Goal: Transaction & Acquisition: Download file/media

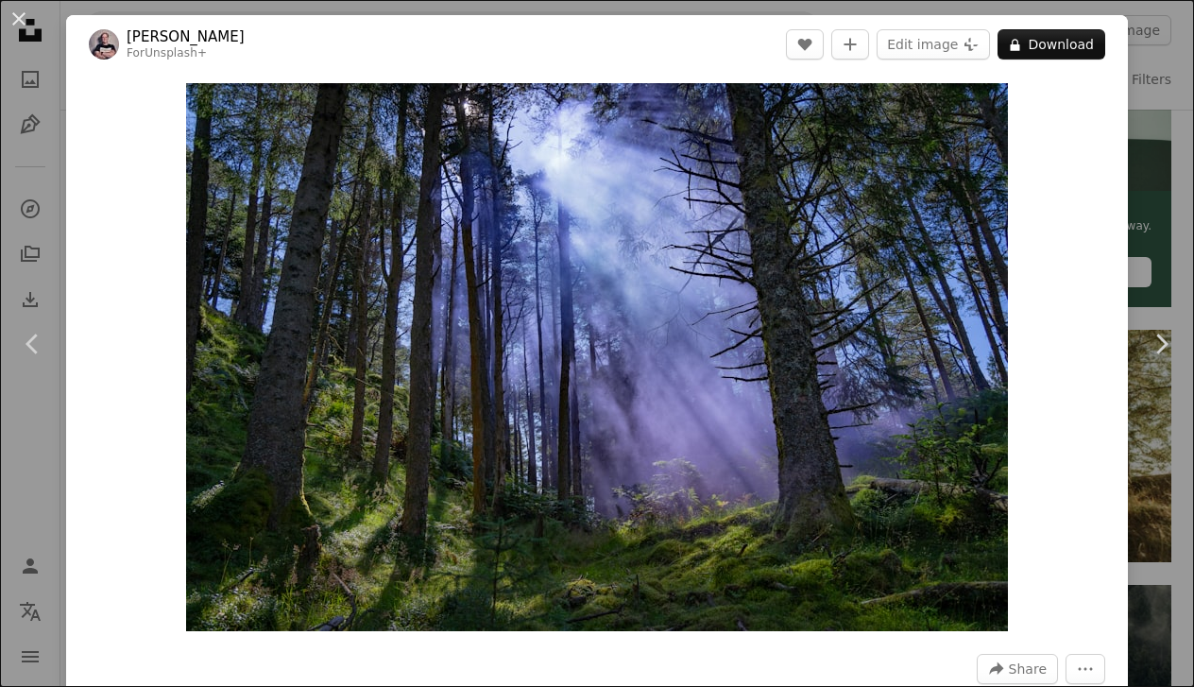
scroll to position [628, 0]
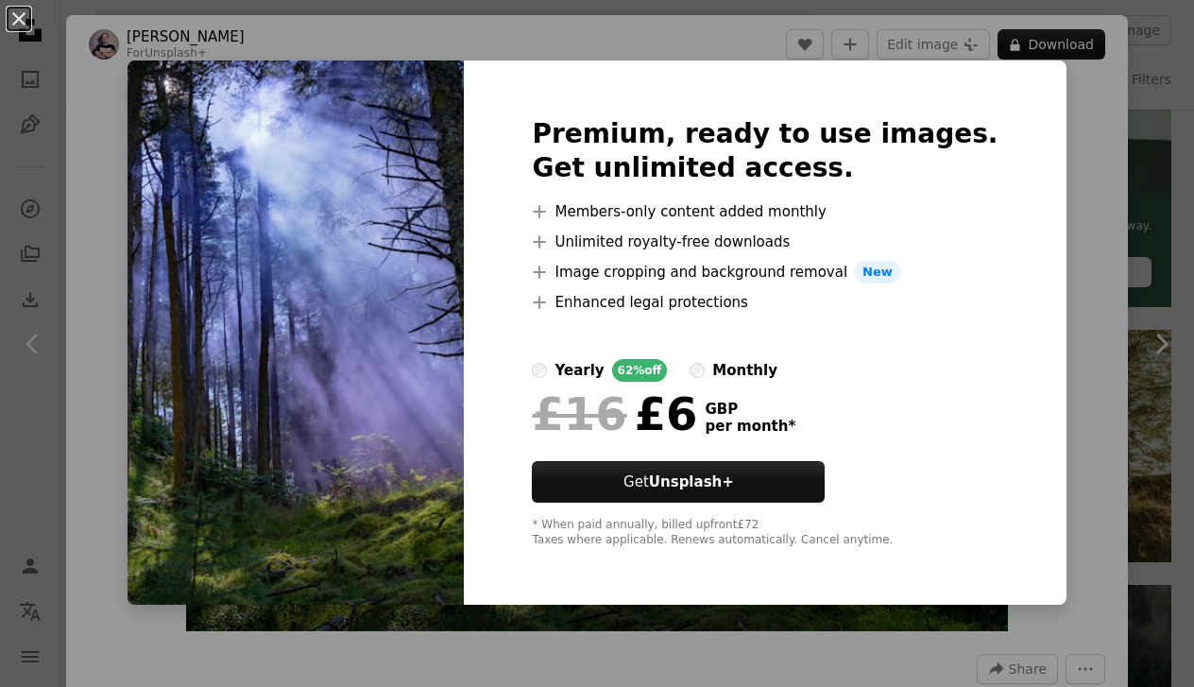
click at [749, 365] on label "monthly" at bounding box center [734, 370] width 88 height 23
click at [165, 213] on div "An X shape Premium, ready to use images. Get unlimited access. A plus sign Memb…" at bounding box center [597, 343] width 1194 height 687
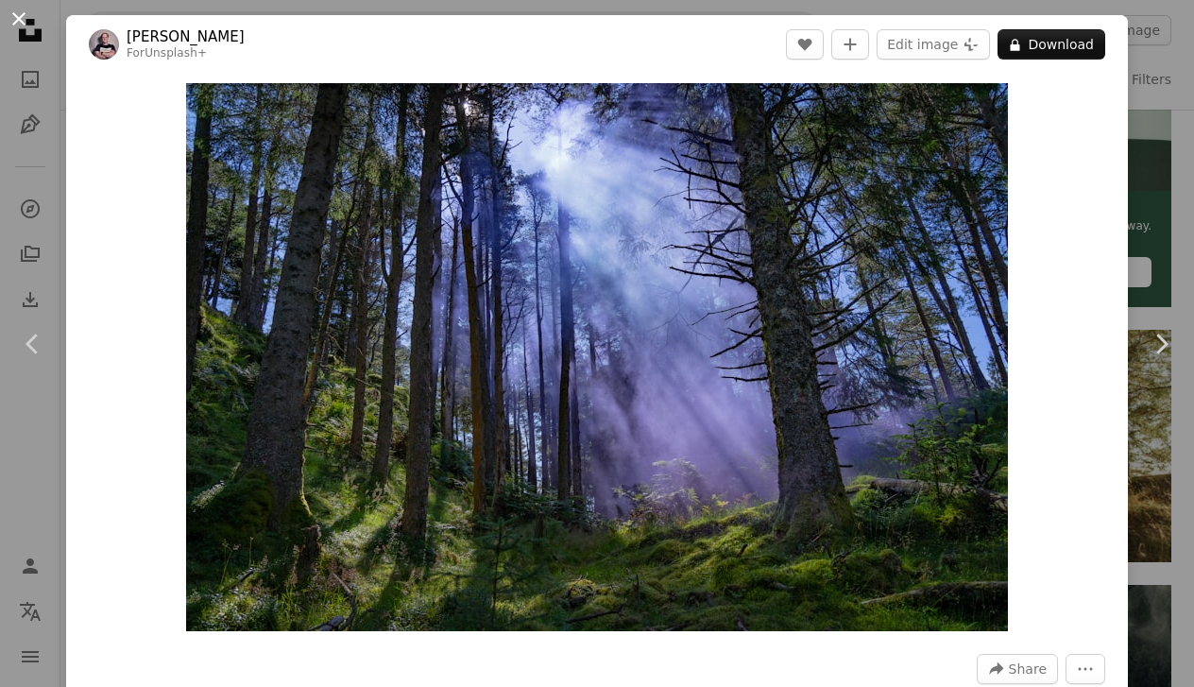
click at [18, 25] on button "An X shape" at bounding box center [19, 19] width 23 height 23
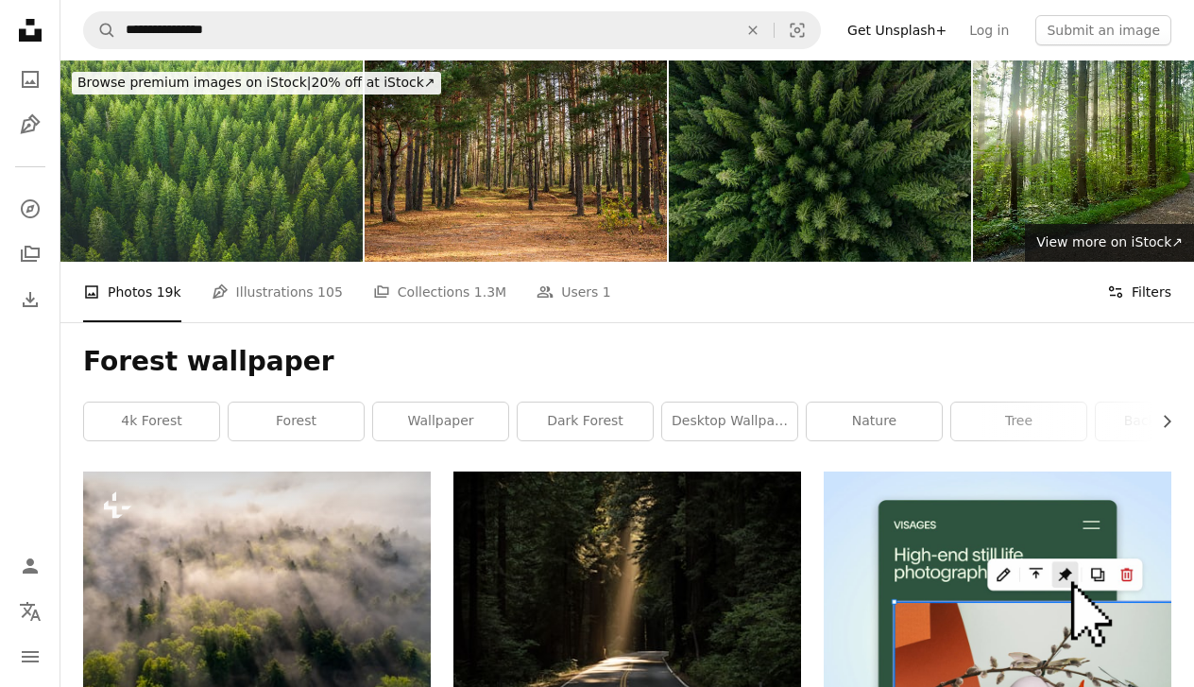
click at [1141, 291] on button "Filters Filters" at bounding box center [1139, 292] width 64 height 60
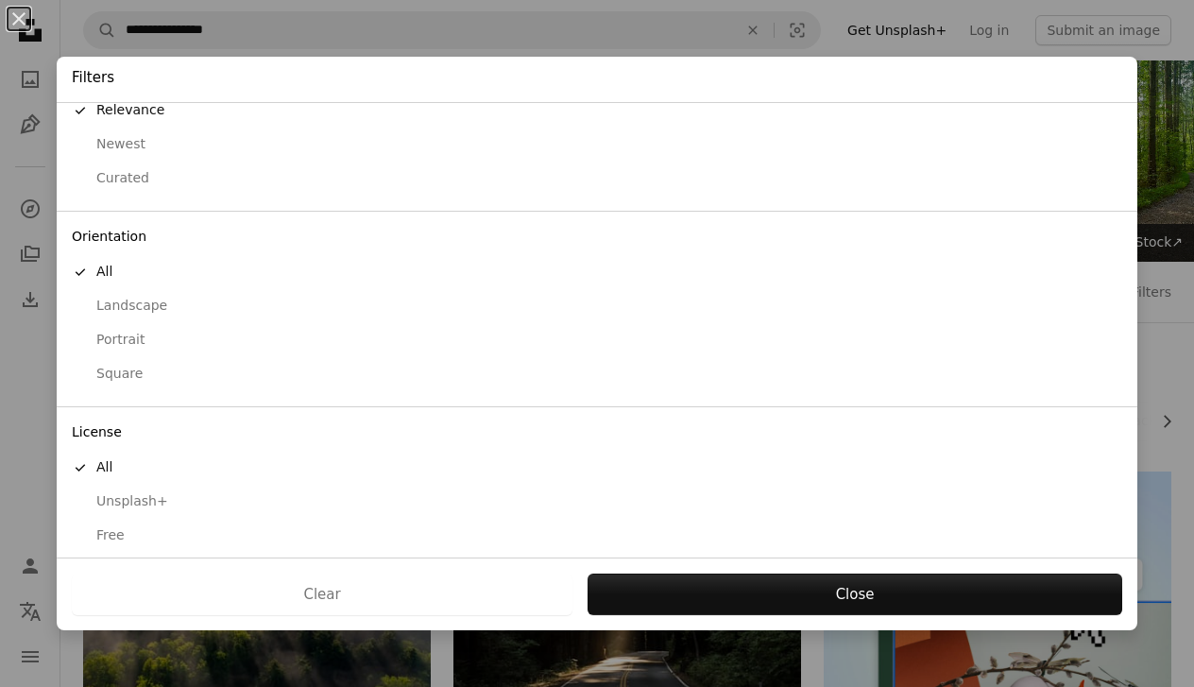
scroll to position [51, 0]
click at [133, 528] on div "Free" at bounding box center [597, 537] width 1050 height 19
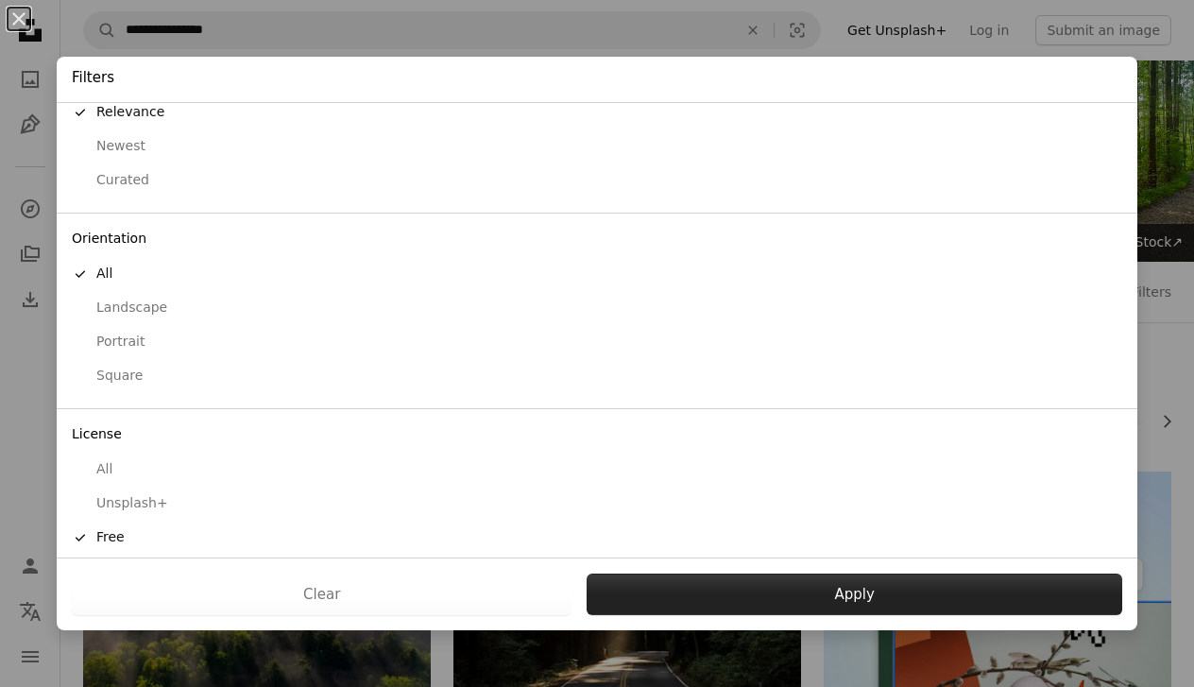
click at [834, 582] on button "Apply" at bounding box center [855, 594] width 536 height 42
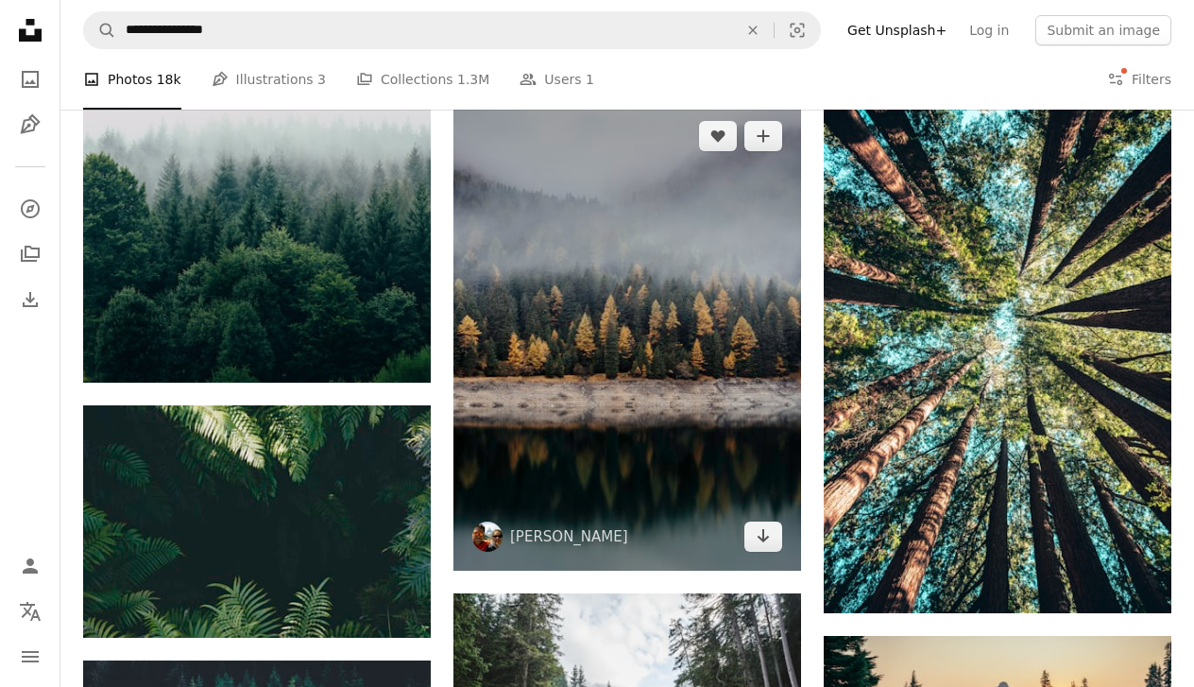
scroll to position [1679, 0]
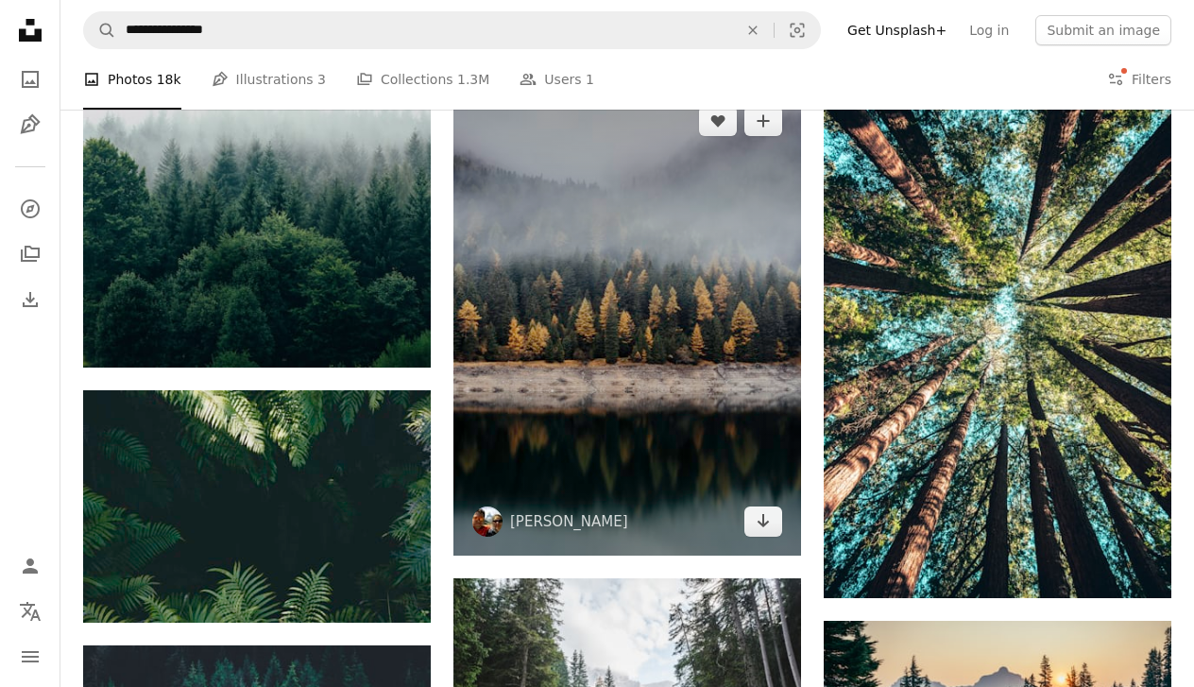
click at [655, 316] on img at bounding box center [627, 321] width 348 height 469
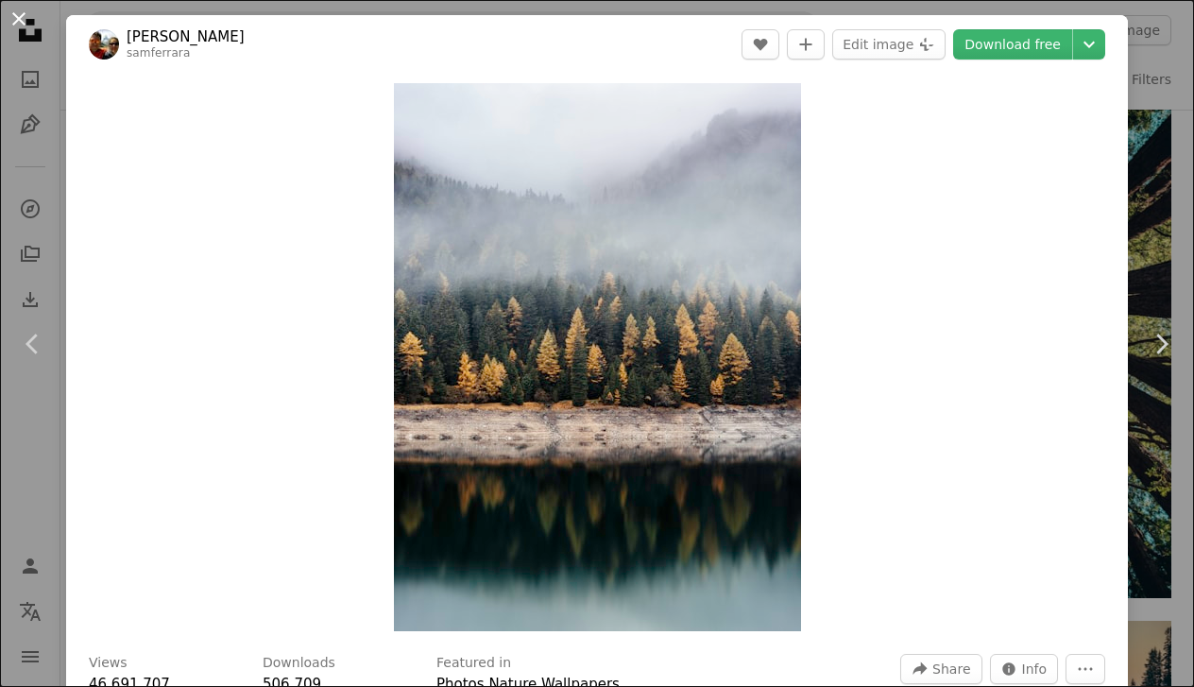
click at [22, 22] on button "An X shape" at bounding box center [19, 19] width 23 height 23
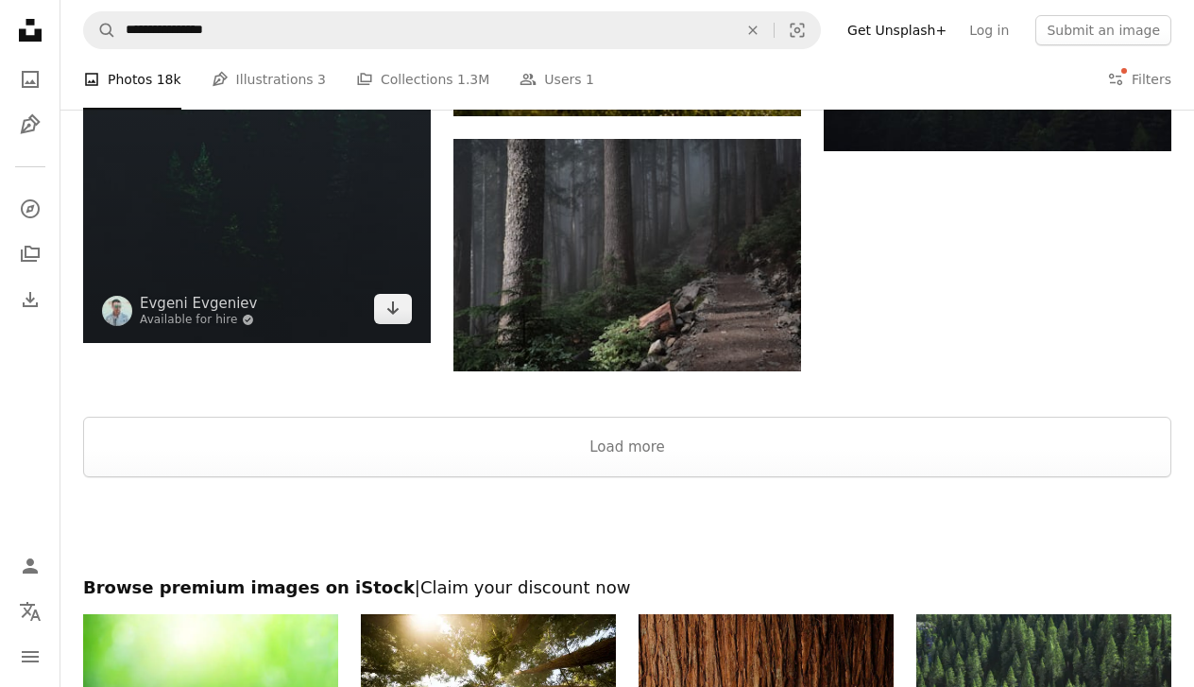
scroll to position [2600, 0]
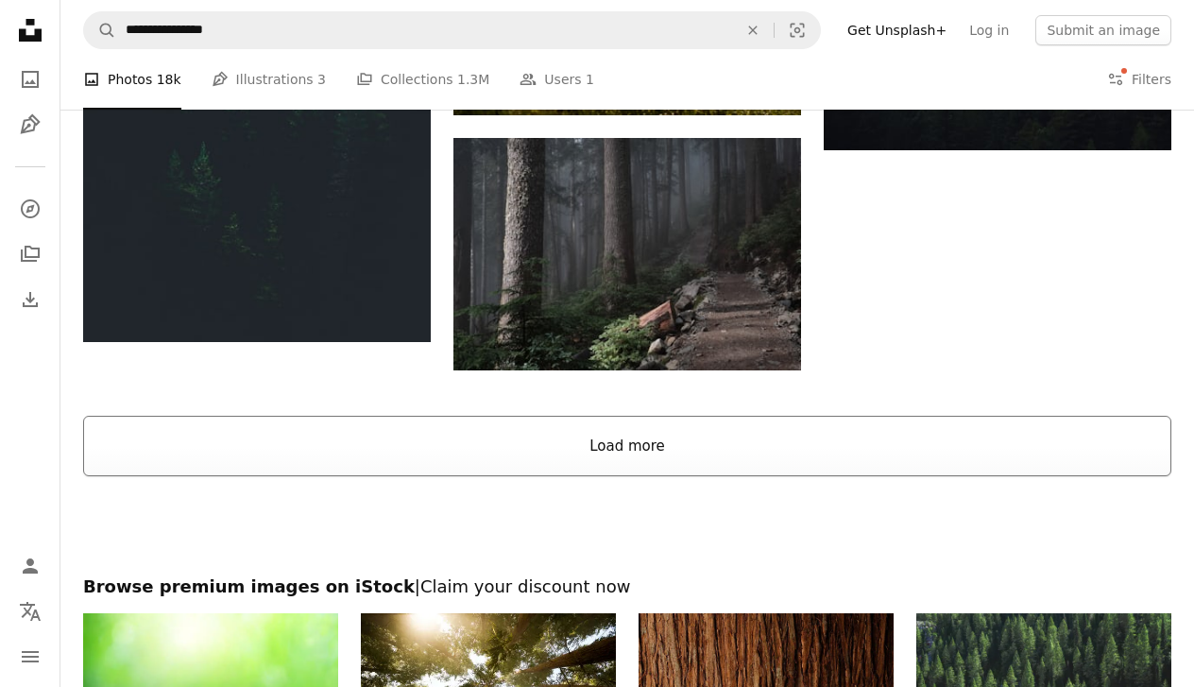
click at [601, 462] on button "Load more" at bounding box center [627, 446] width 1088 height 60
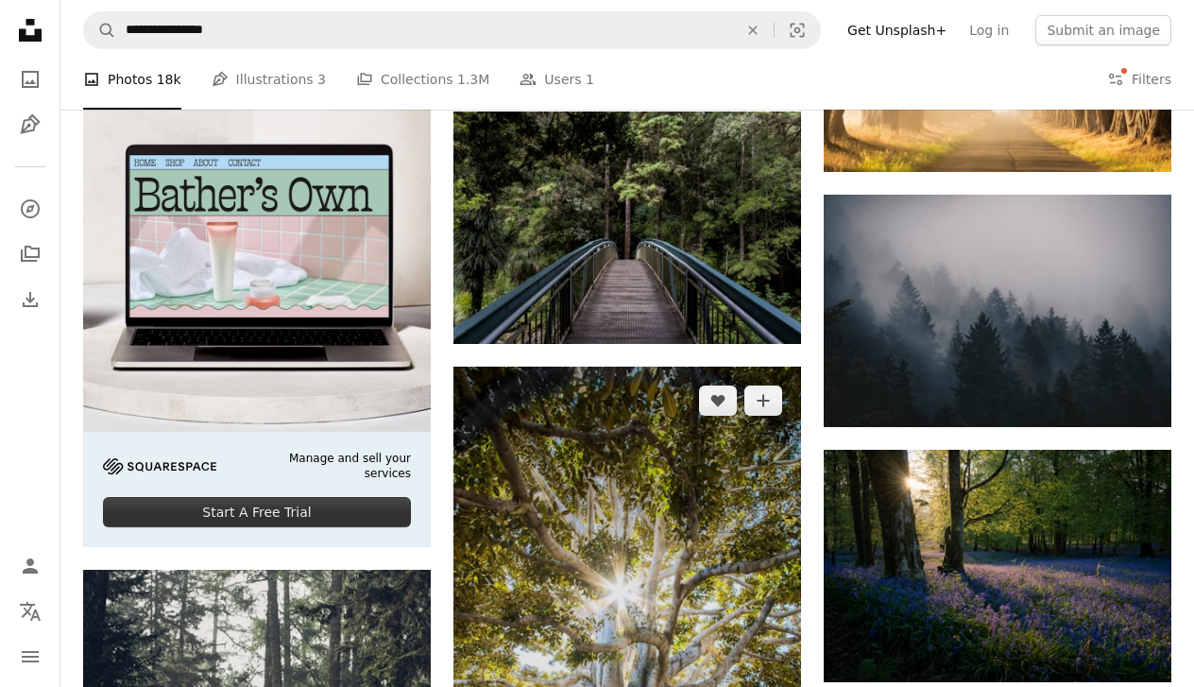
scroll to position [3395, 0]
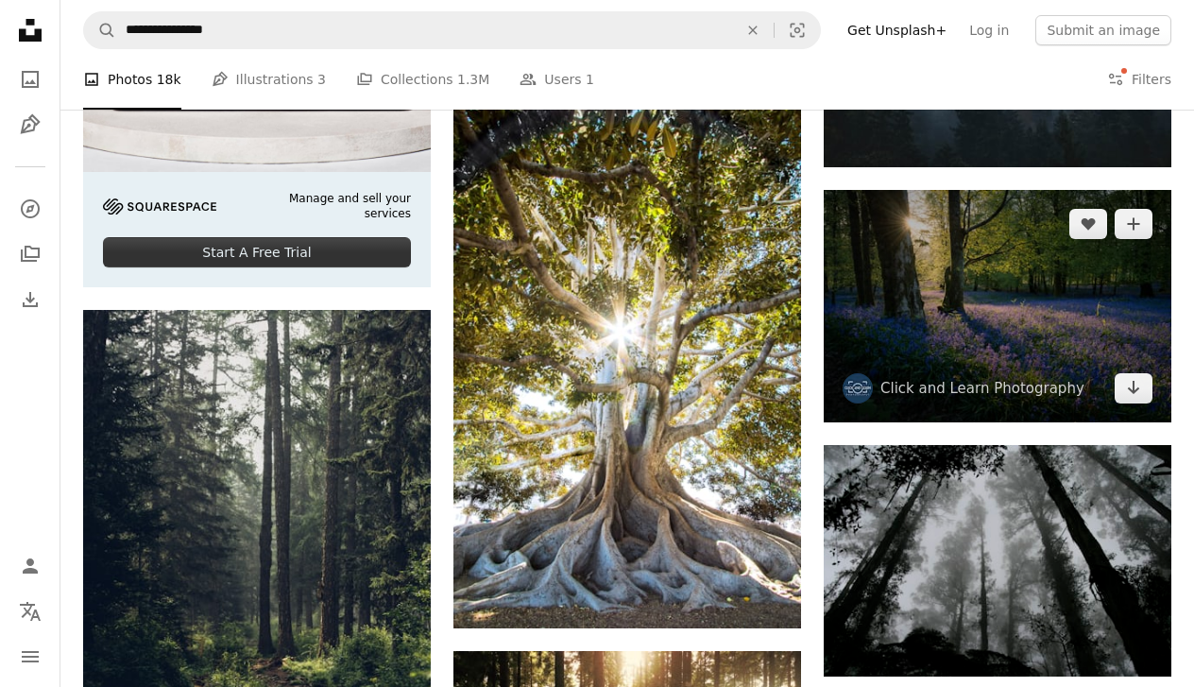
click at [955, 365] on img at bounding box center [998, 306] width 348 height 232
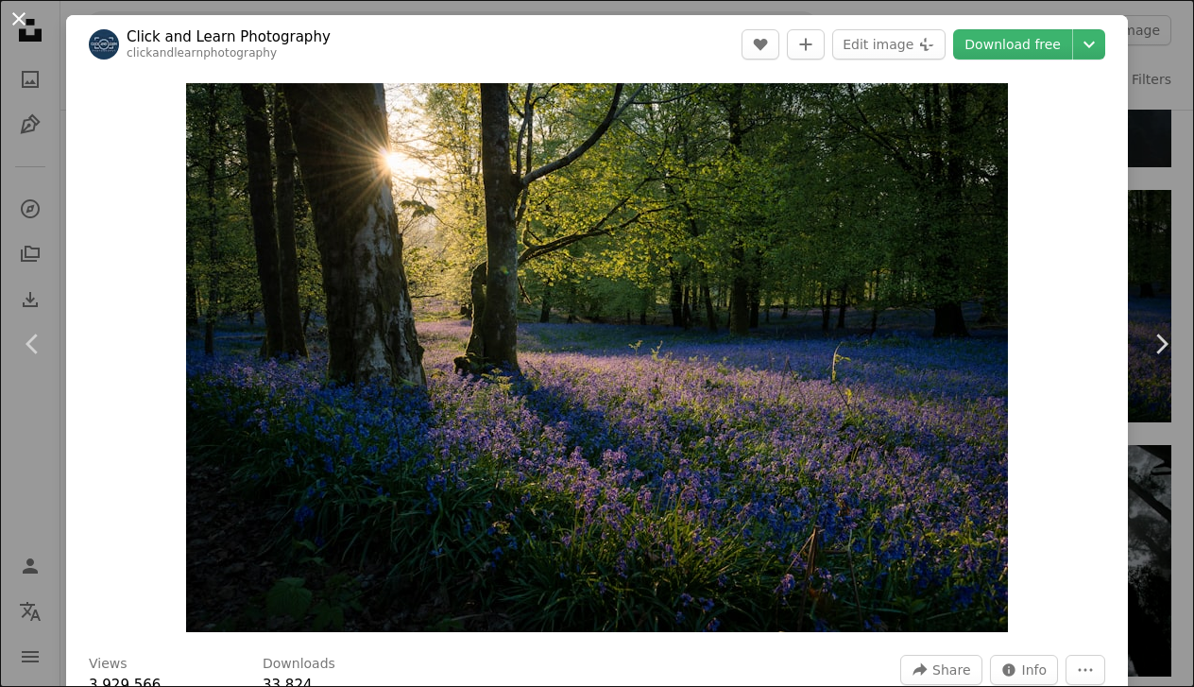
click at [30, 23] on button "An X shape" at bounding box center [19, 19] width 23 height 23
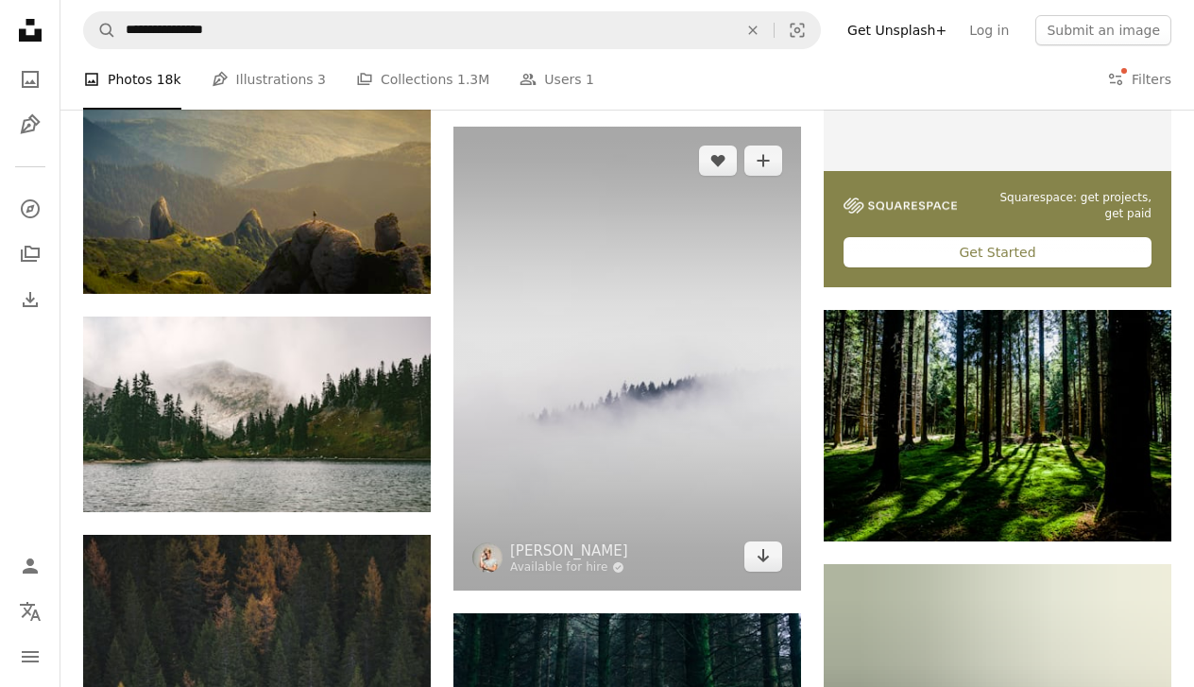
scroll to position [5549, 0]
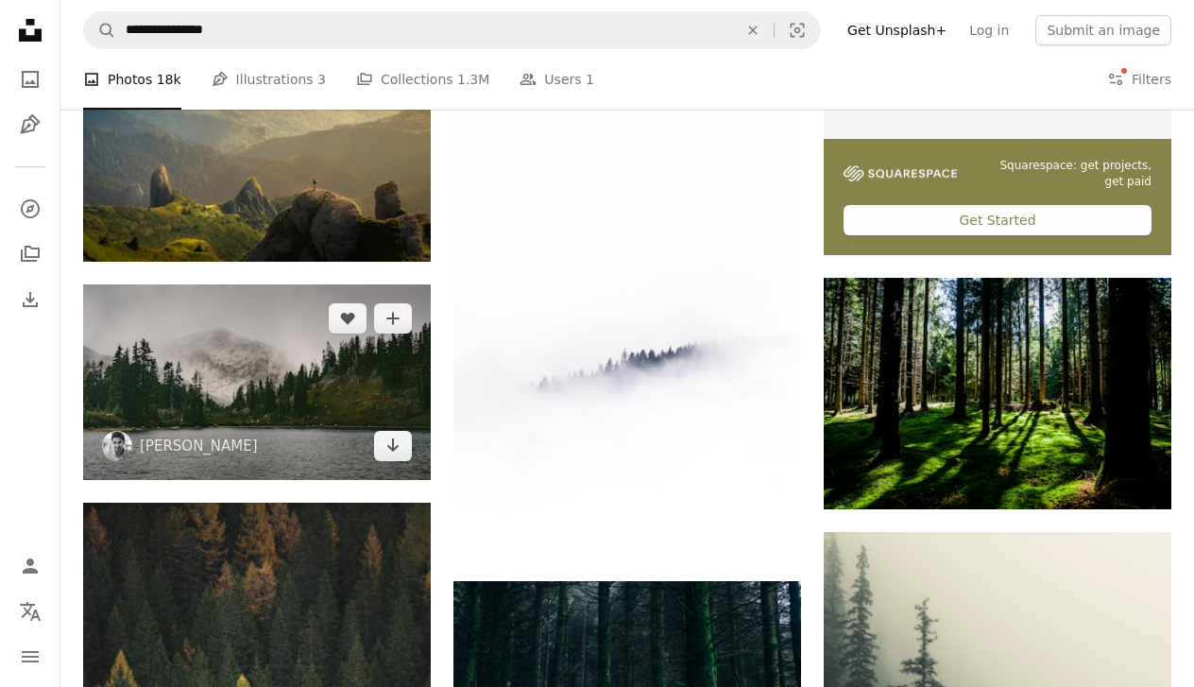
click at [342, 382] on img at bounding box center [257, 382] width 348 height 196
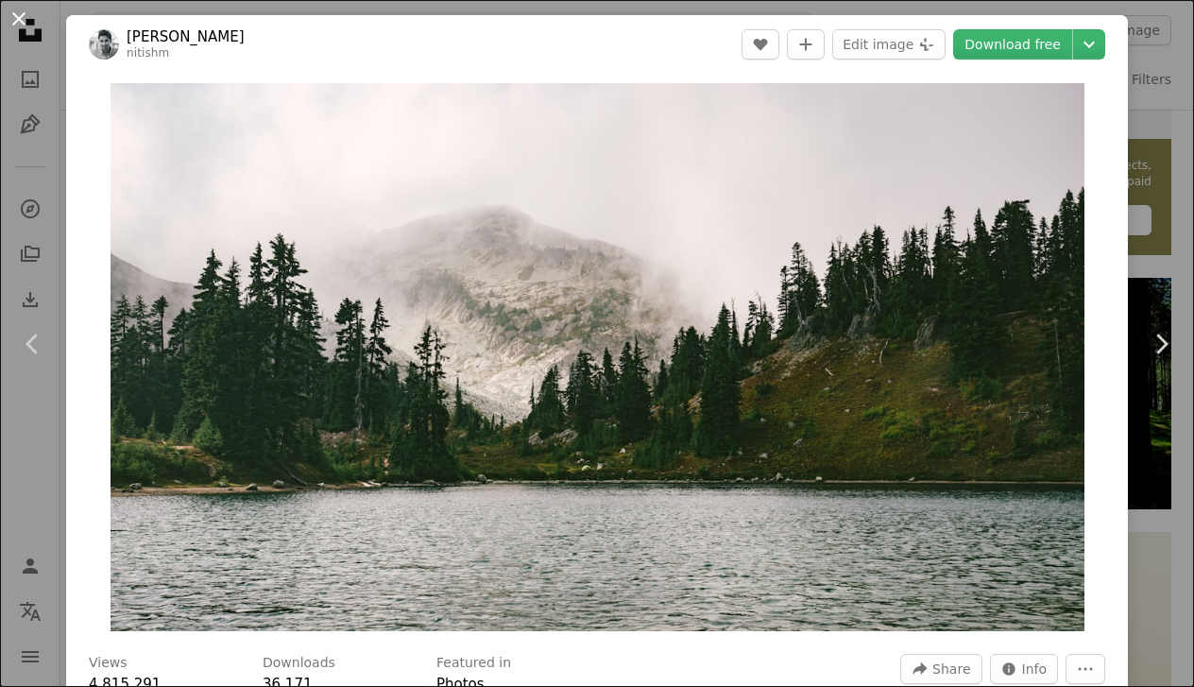
click at [25, 22] on button "An X shape" at bounding box center [19, 19] width 23 height 23
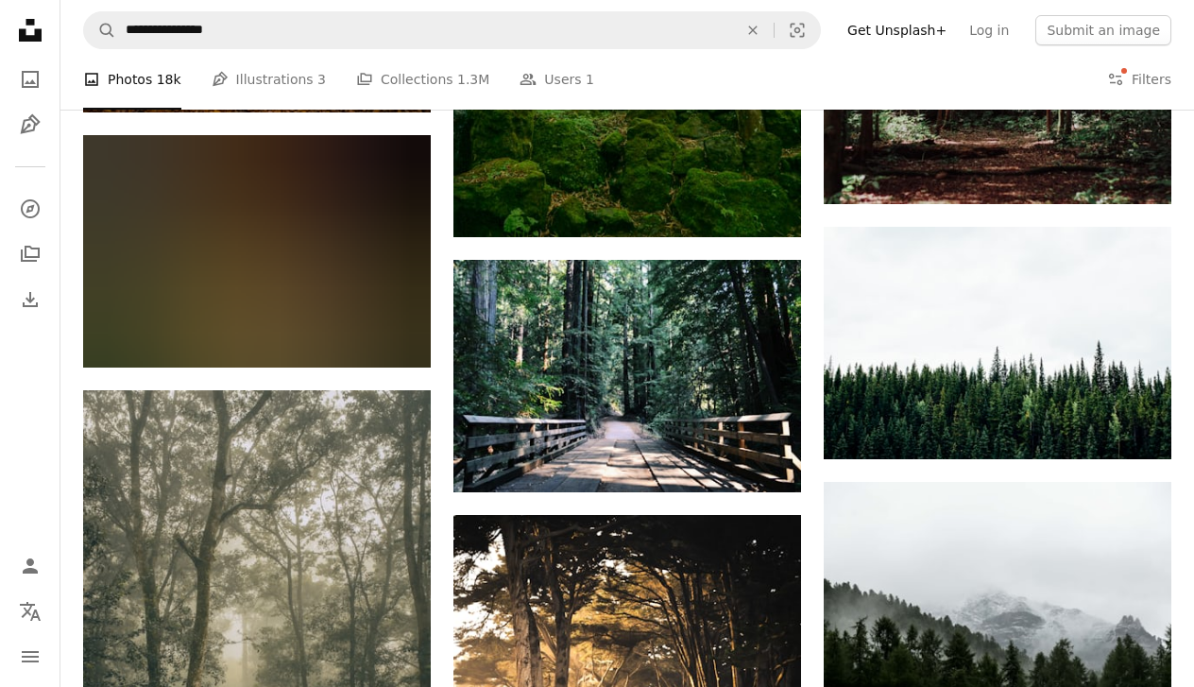
scroll to position [8522, 0]
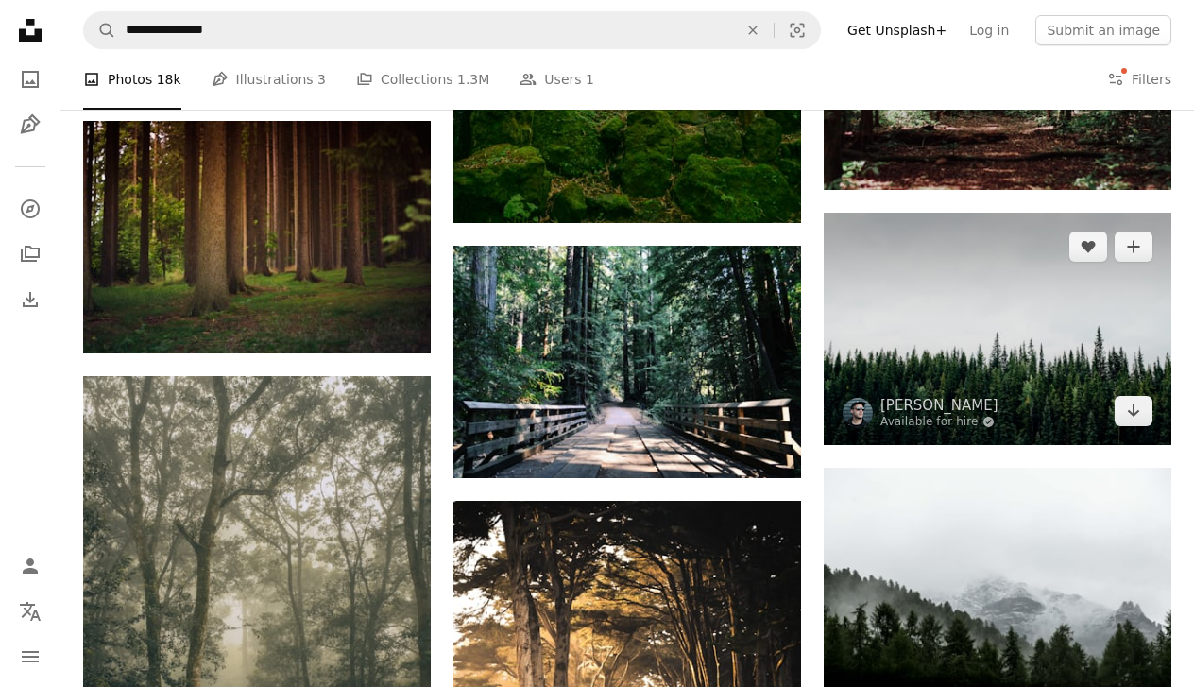
click at [1133, 316] on img at bounding box center [998, 329] width 348 height 232
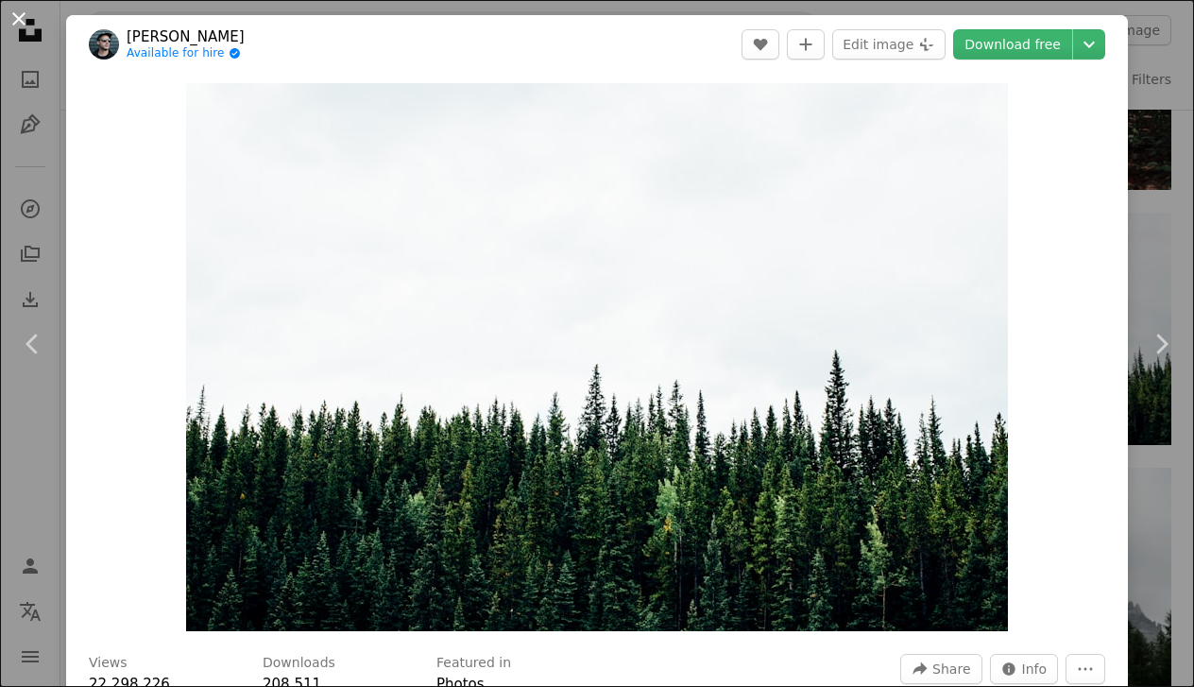
click at [21, 26] on button "An X shape" at bounding box center [19, 19] width 23 height 23
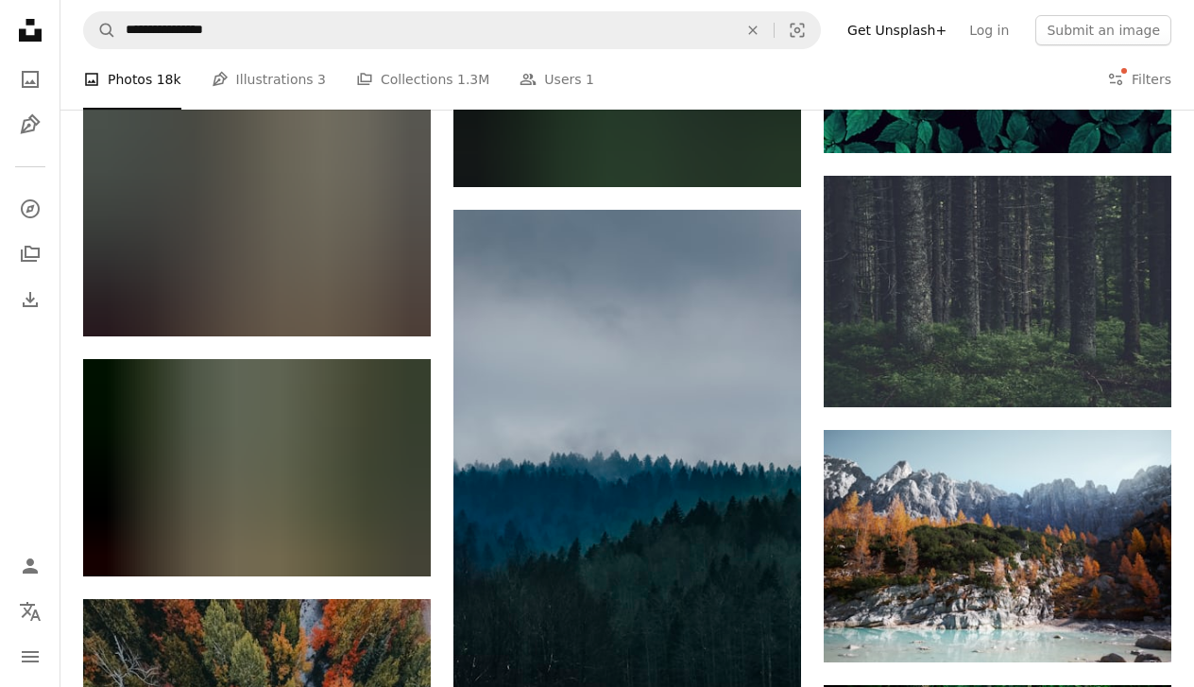
scroll to position [10012, 0]
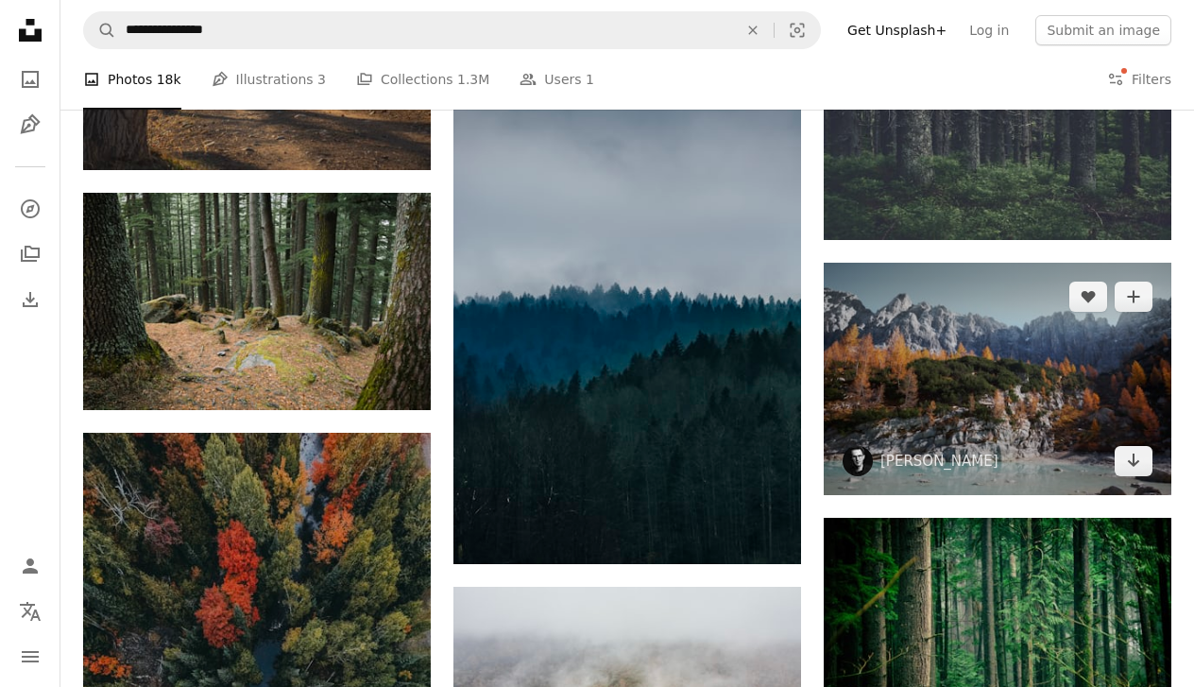
click at [1008, 390] on img at bounding box center [998, 379] width 348 height 232
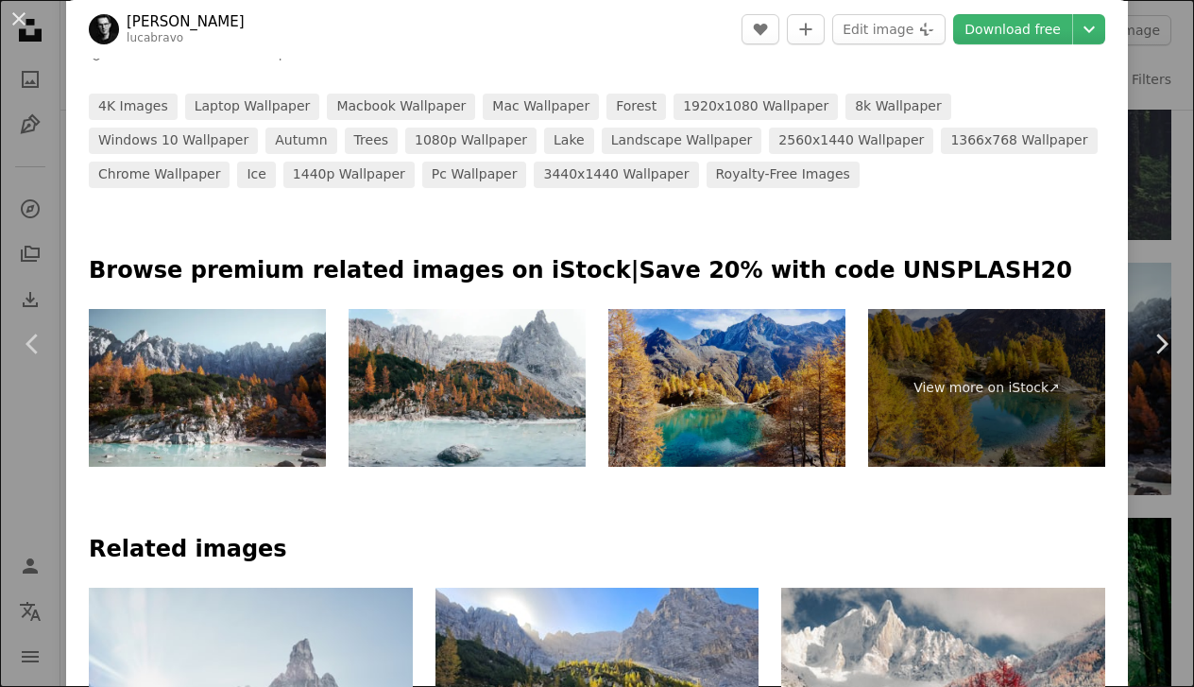
scroll to position [782, 0]
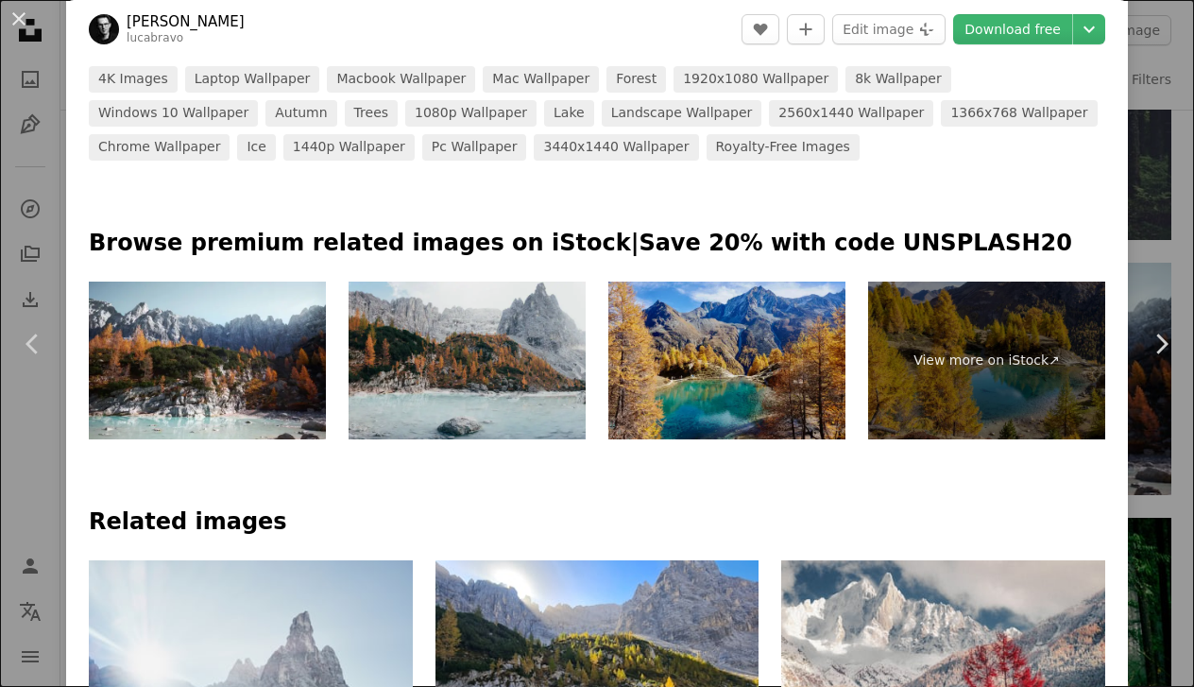
click at [525, 354] on img at bounding box center [467, 361] width 237 height 158
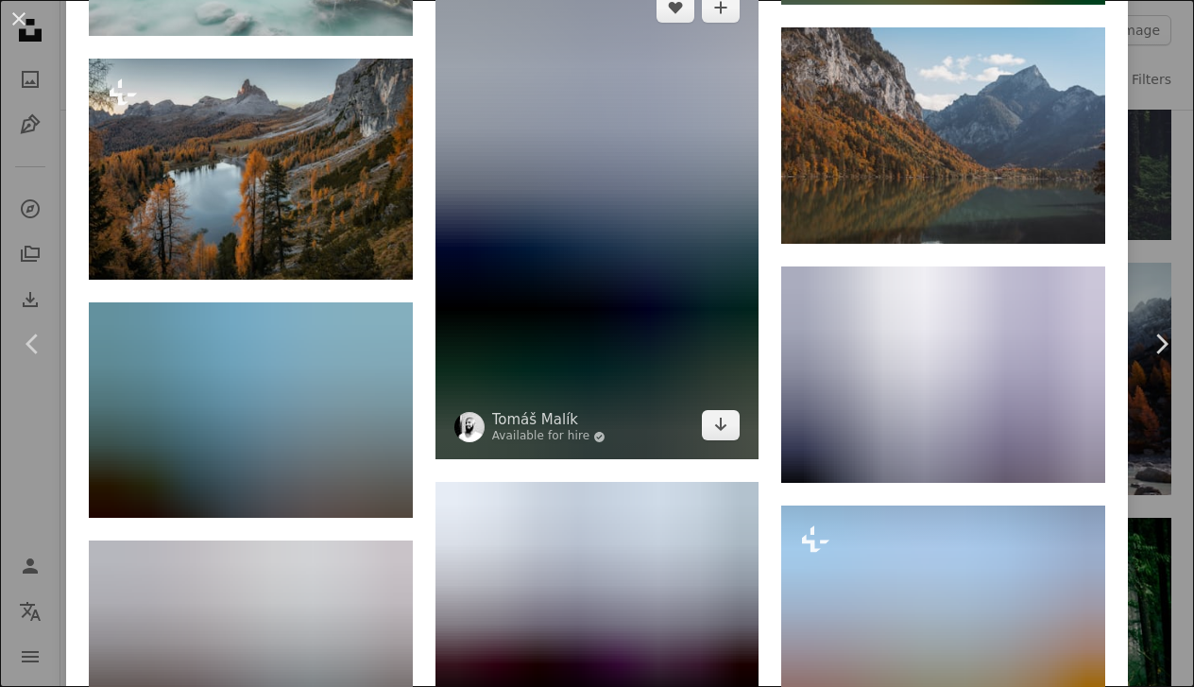
scroll to position [1793, 0]
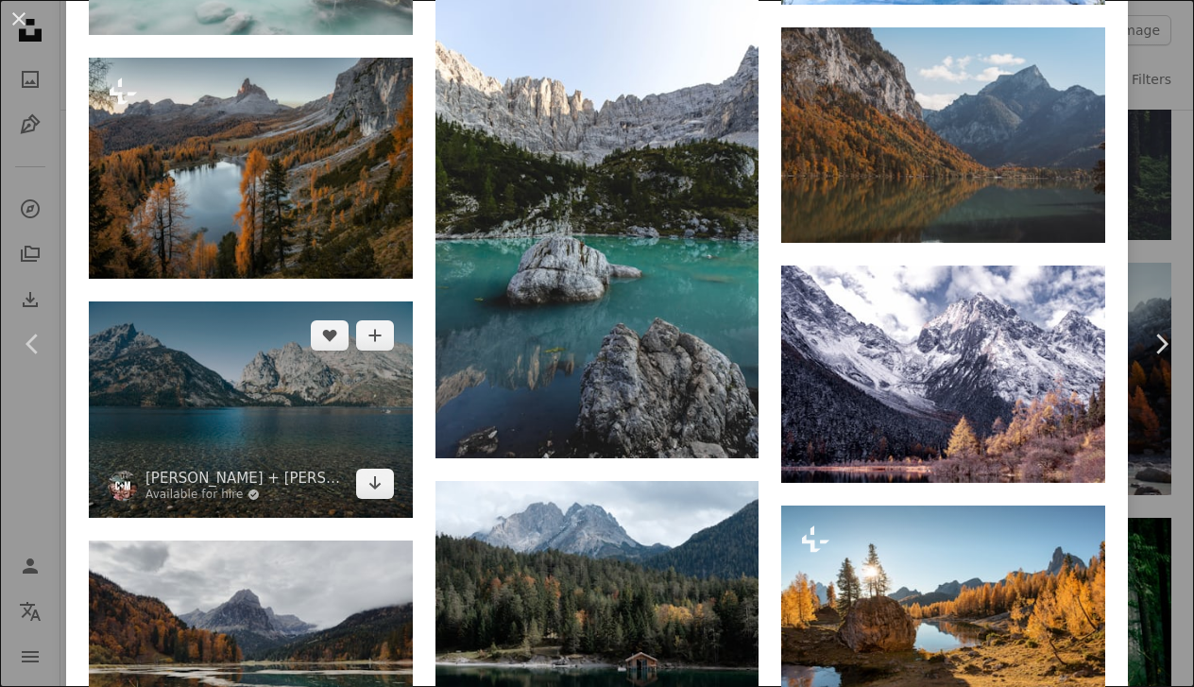
click at [302, 373] on img at bounding box center [251, 409] width 324 height 216
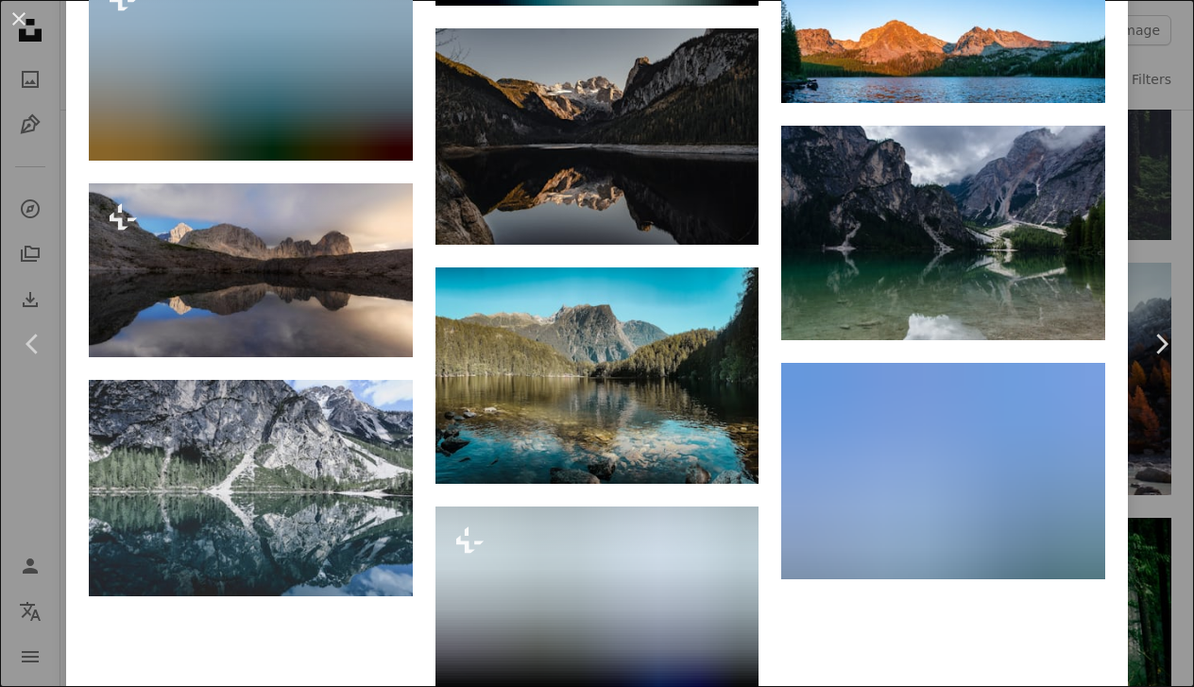
scroll to position [4011, 0]
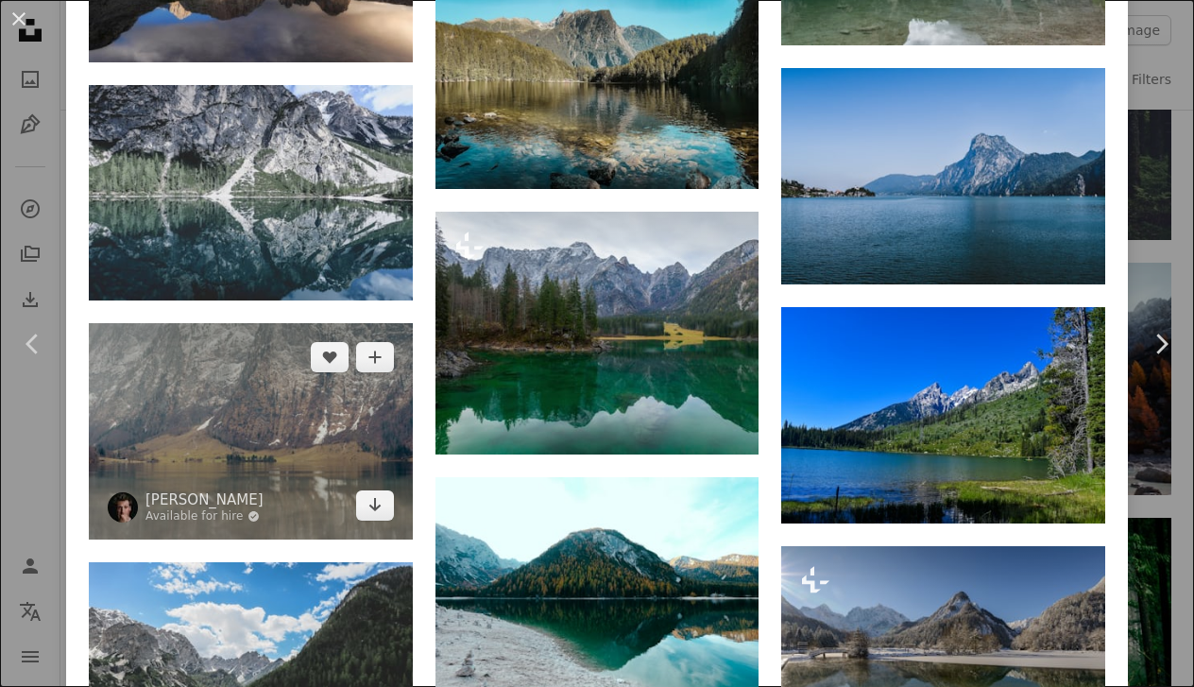
click at [317, 408] on img at bounding box center [251, 431] width 324 height 216
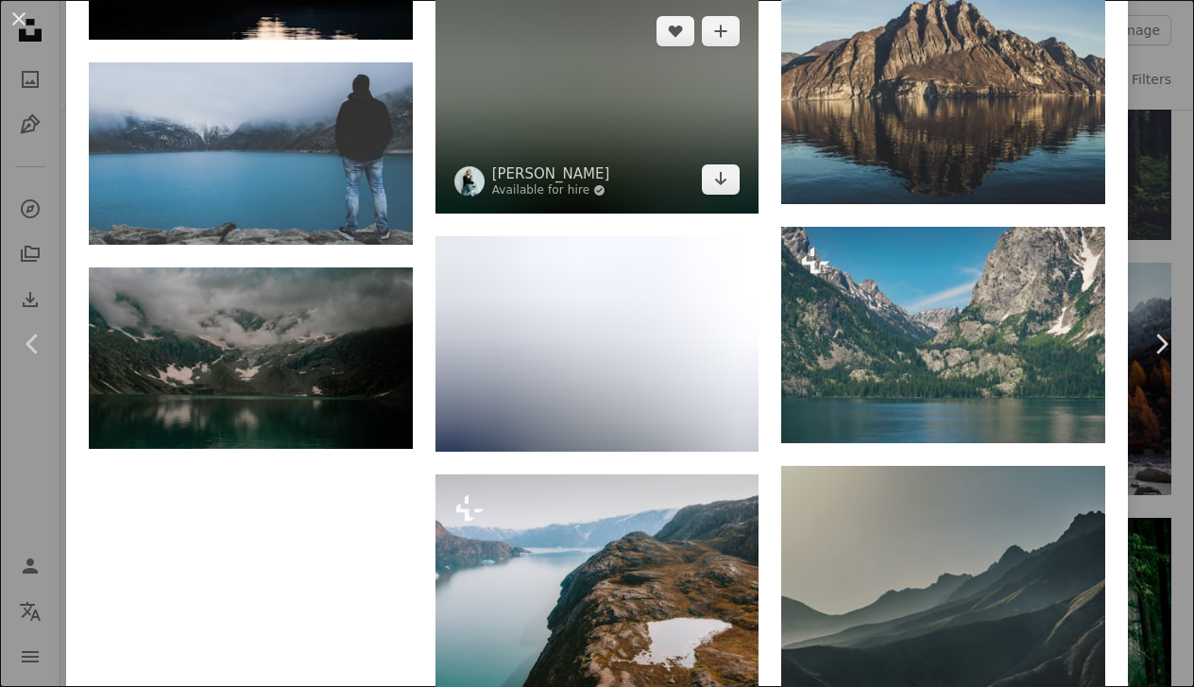
scroll to position [4187, 0]
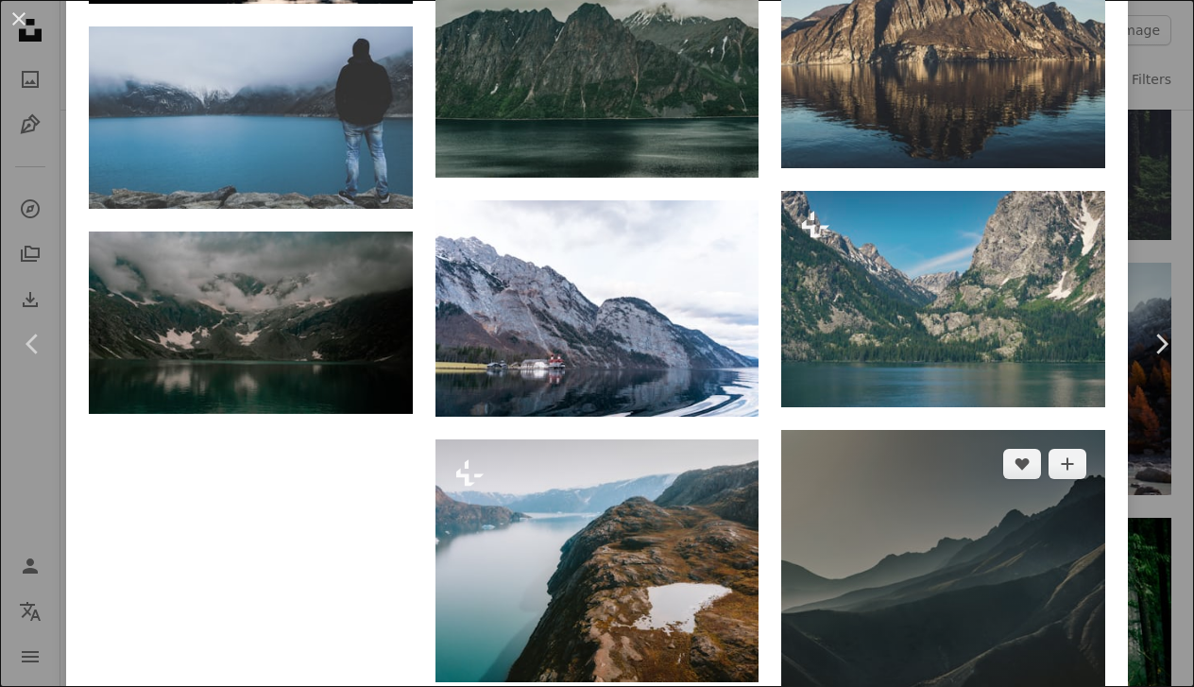
click at [971, 500] on img at bounding box center [943, 673] width 324 height 486
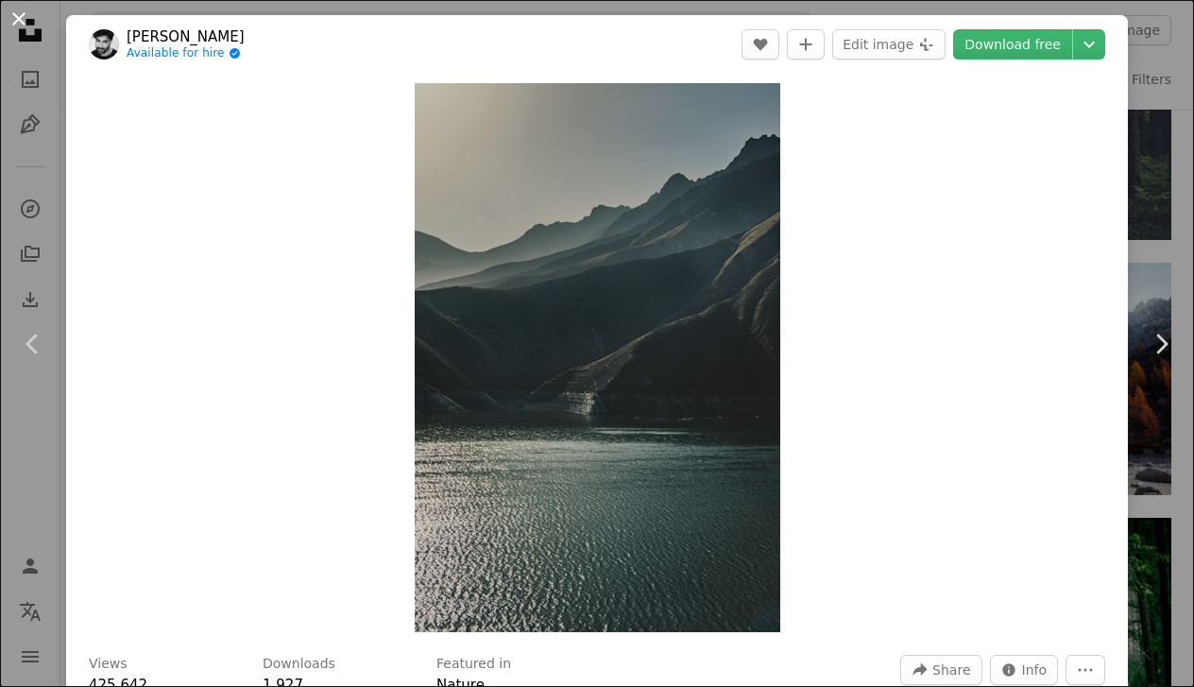
click at [22, 15] on button "An X shape" at bounding box center [19, 19] width 23 height 23
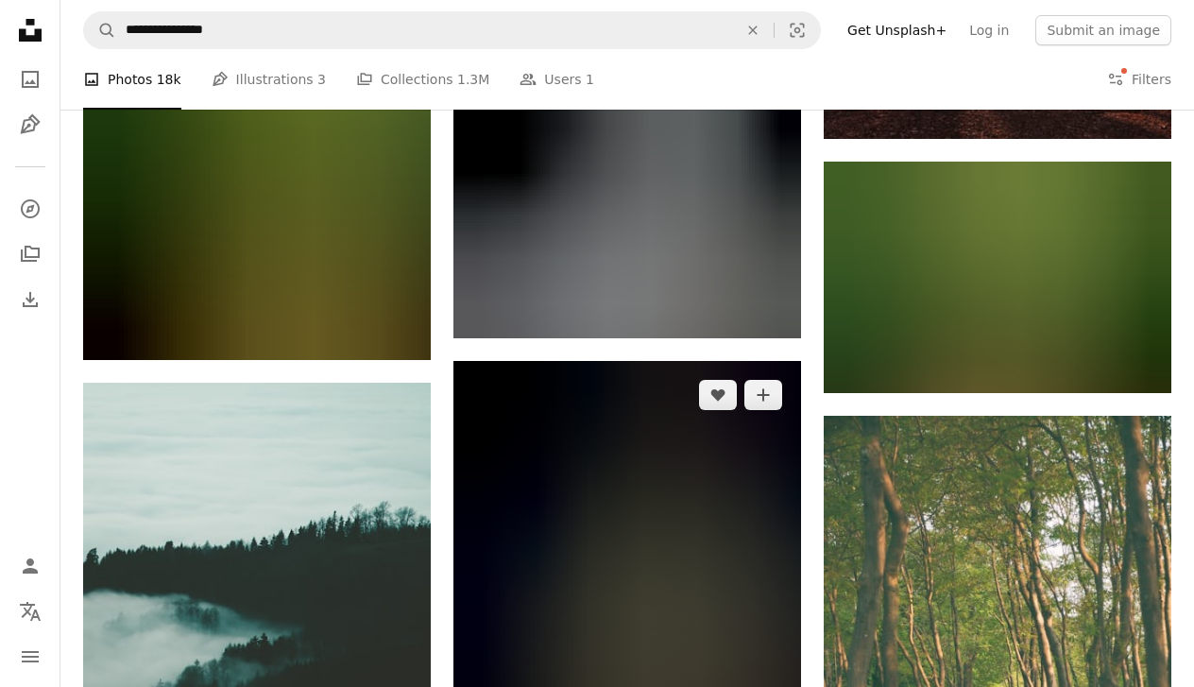
scroll to position [13882, 0]
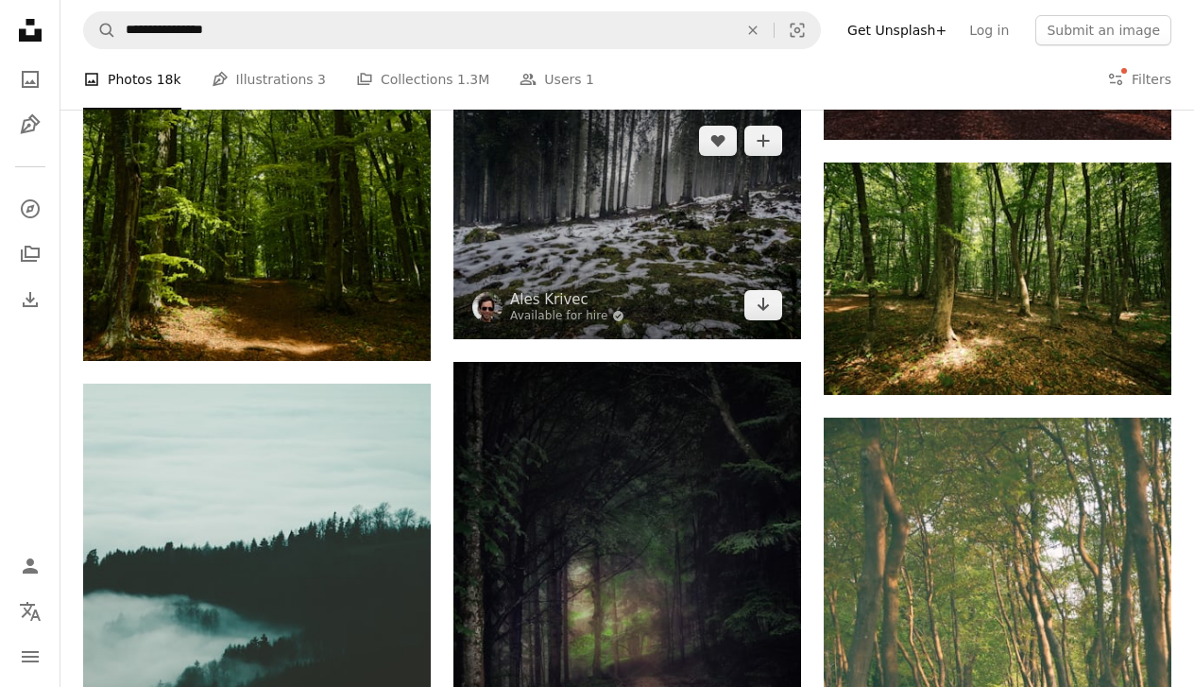
click at [572, 287] on img at bounding box center [627, 223] width 348 height 232
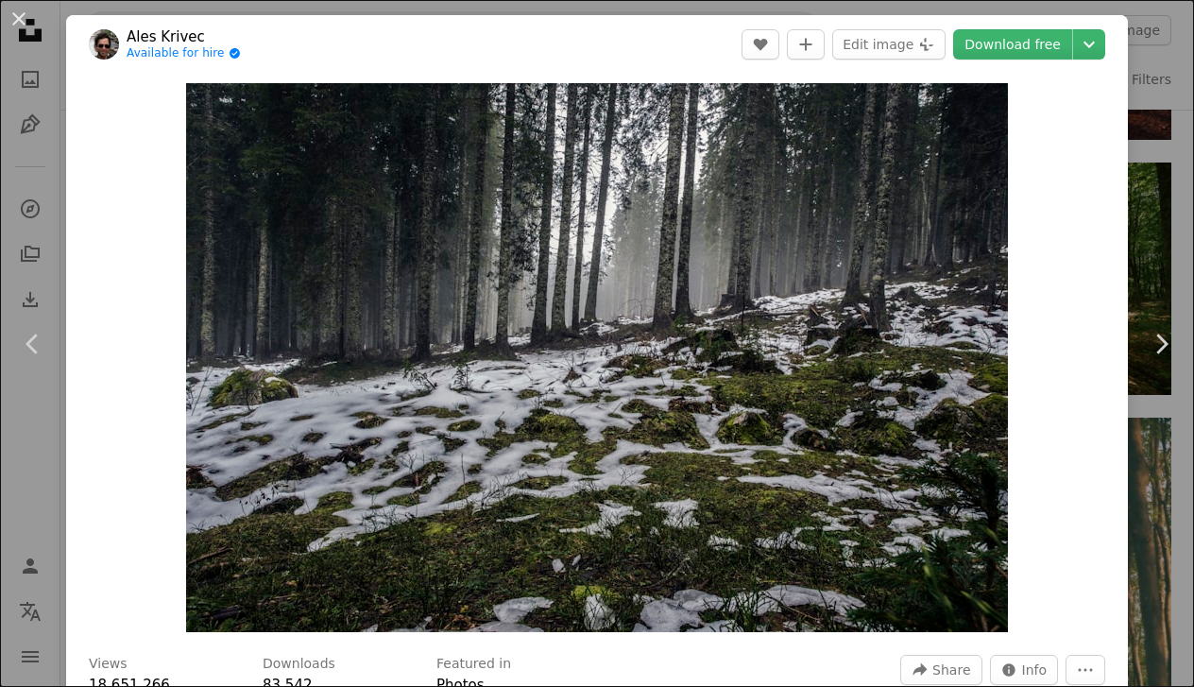
click at [37, 163] on div "An X shape Chevron left Chevron right Ales Krivec Available for hire A checkmar…" at bounding box center [597, 343] width 1194 height 687
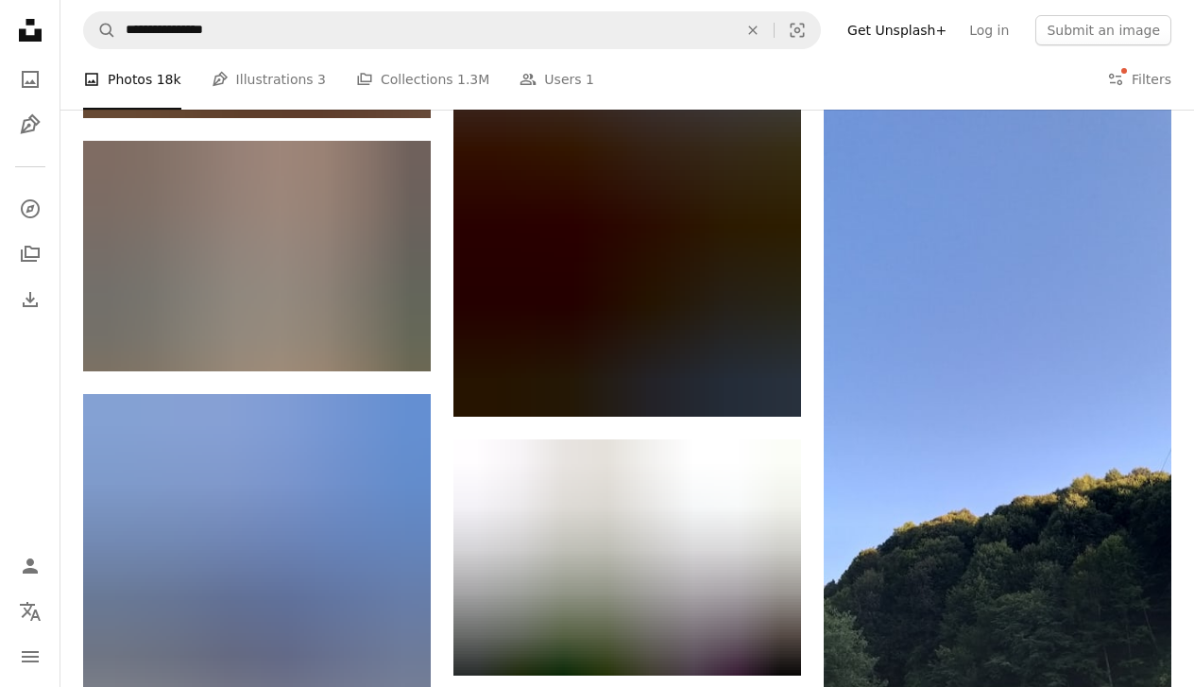
scroll to position [24093, 0]
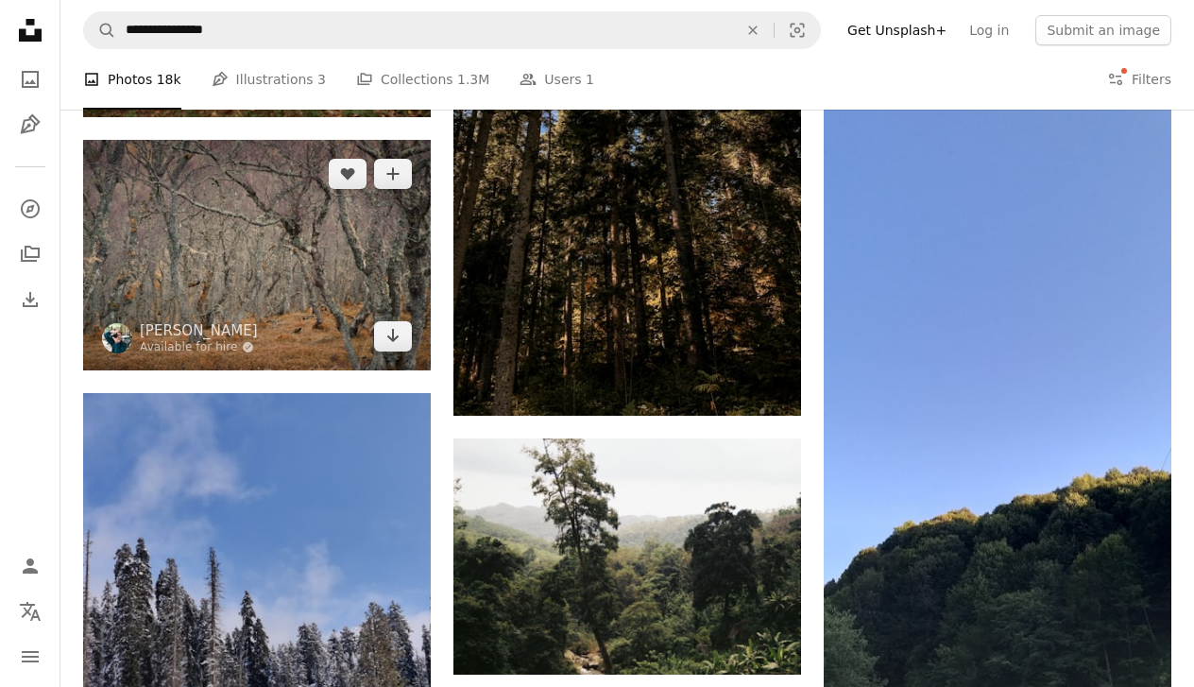
click at [319, 246] on img at bounding box center [257, 255] width 348 height 230
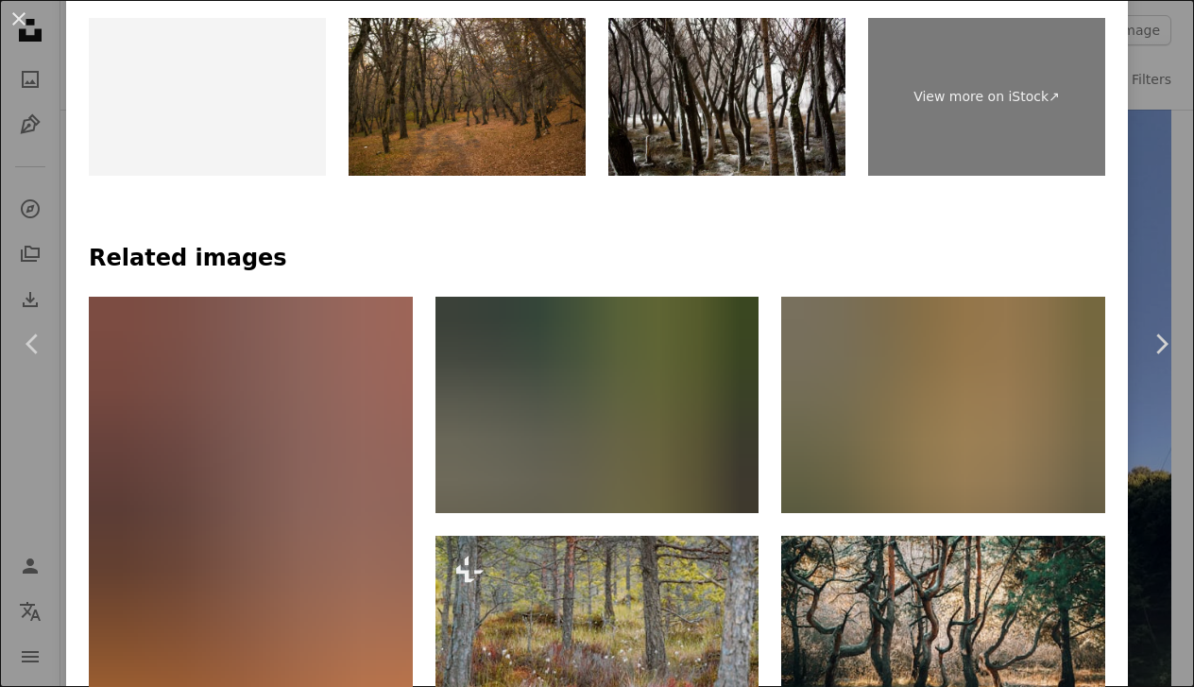
scroll to position [1716, 0]
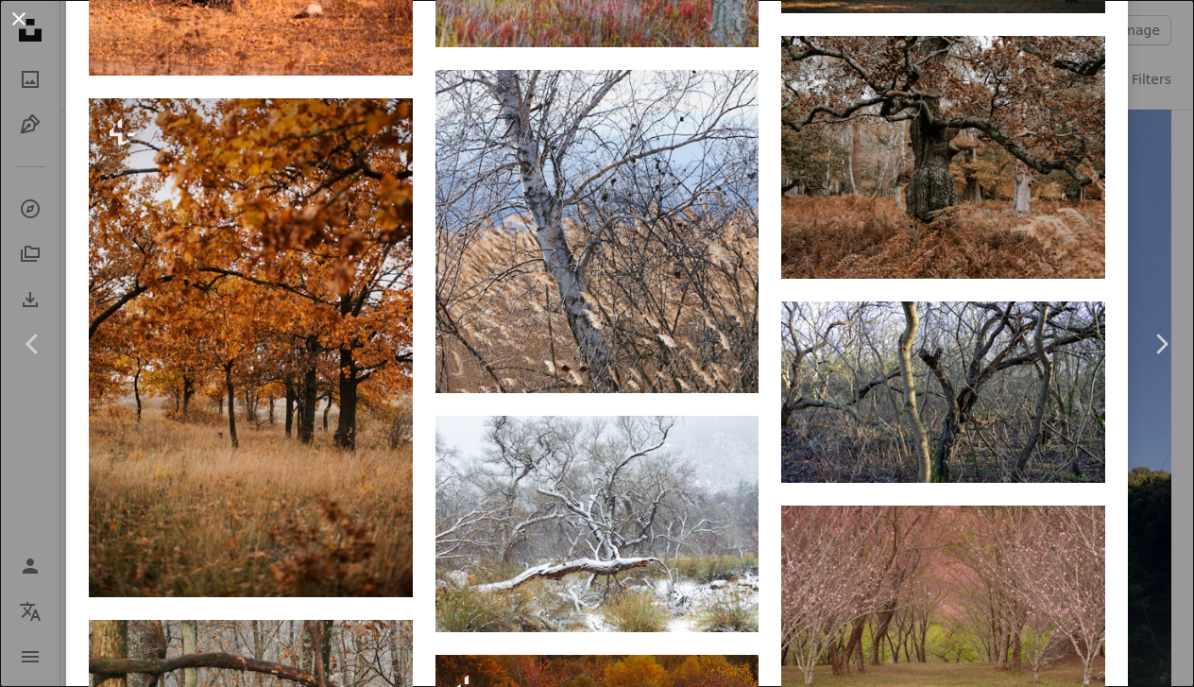
click at [19, 21] on button "An X shape" at bounding box center [19, 19] width 23 height 23
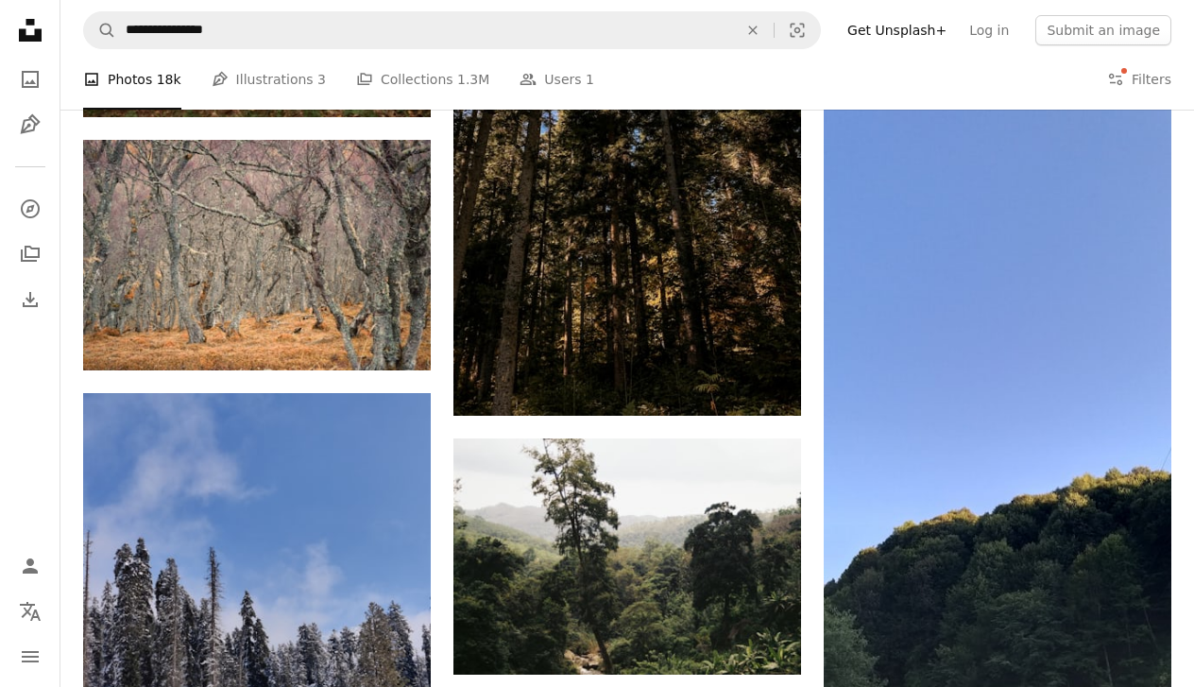
scroll to position [23001, 0]
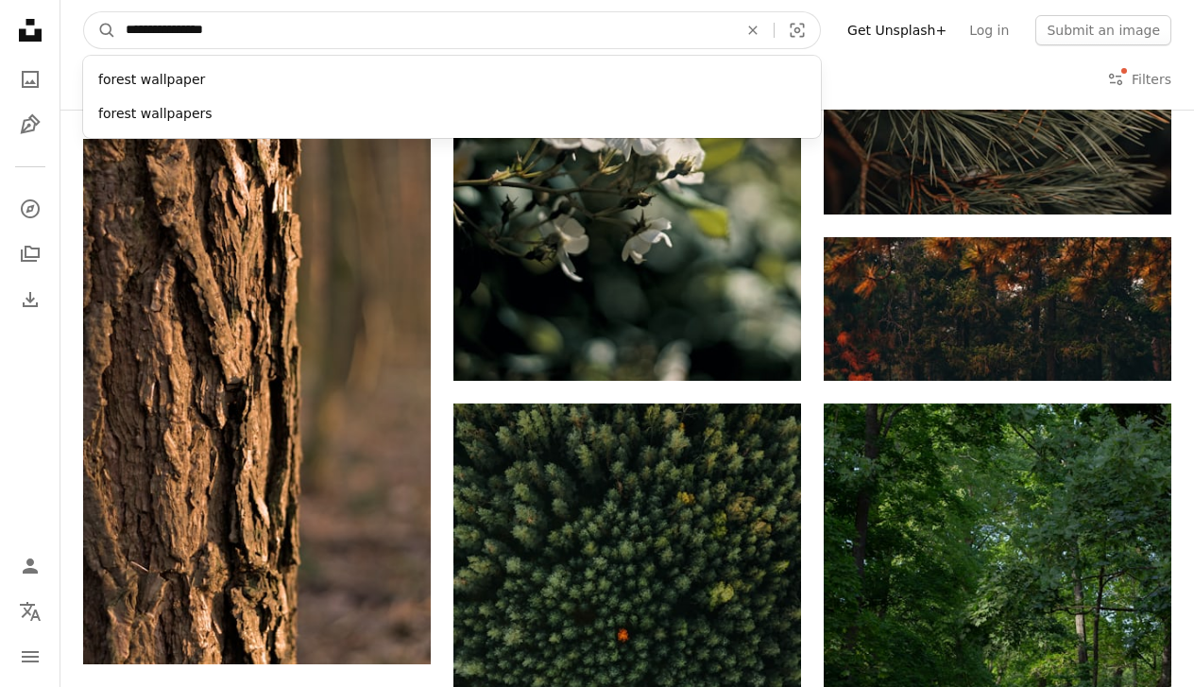
drag, startPoint x: 235, startPoint y: 24, endPoint x: 69, endPoint y: 31, distance: 166.4
click at [69, 31] on nav "**********" at bounding box center [627, 30] width 1134 height 60
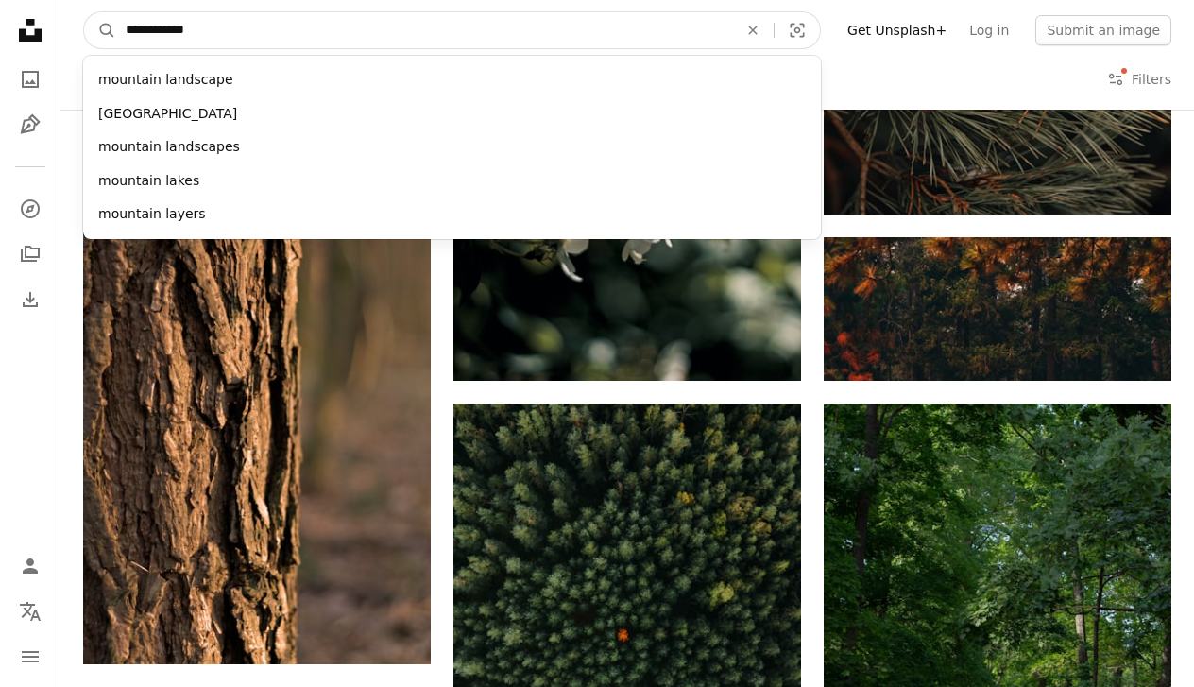
type input "**********"
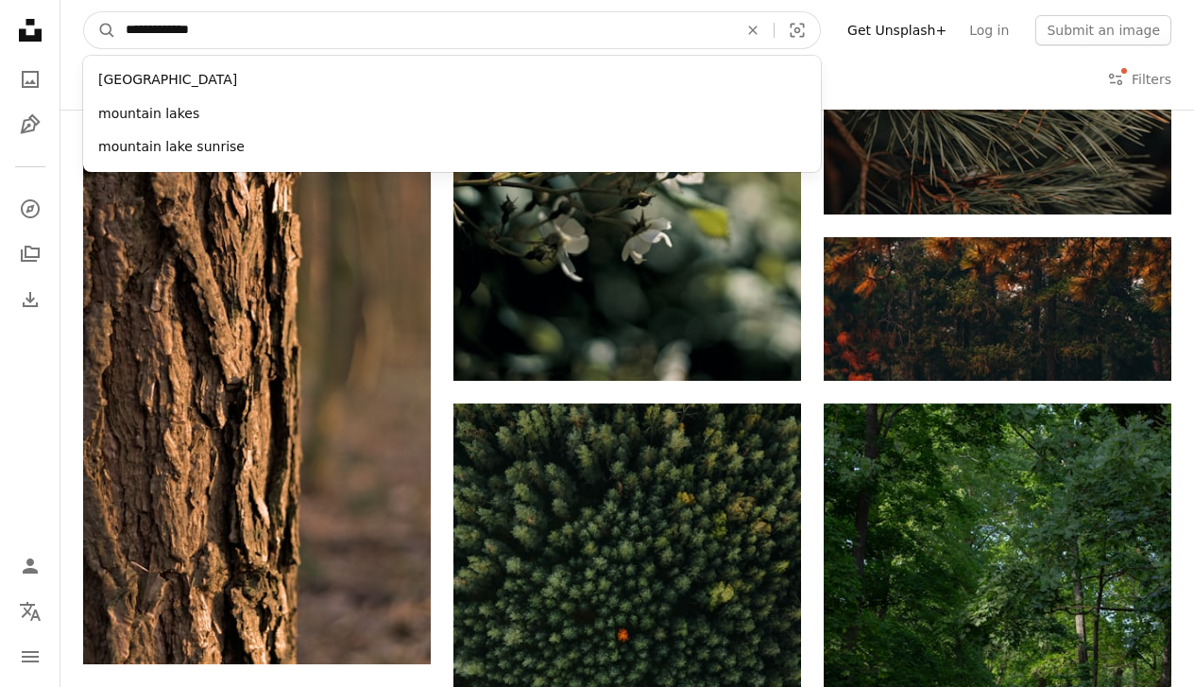
click at [100, 30] on button "A magnifying glass" at bounding box center [100, 30] width 32 height 36
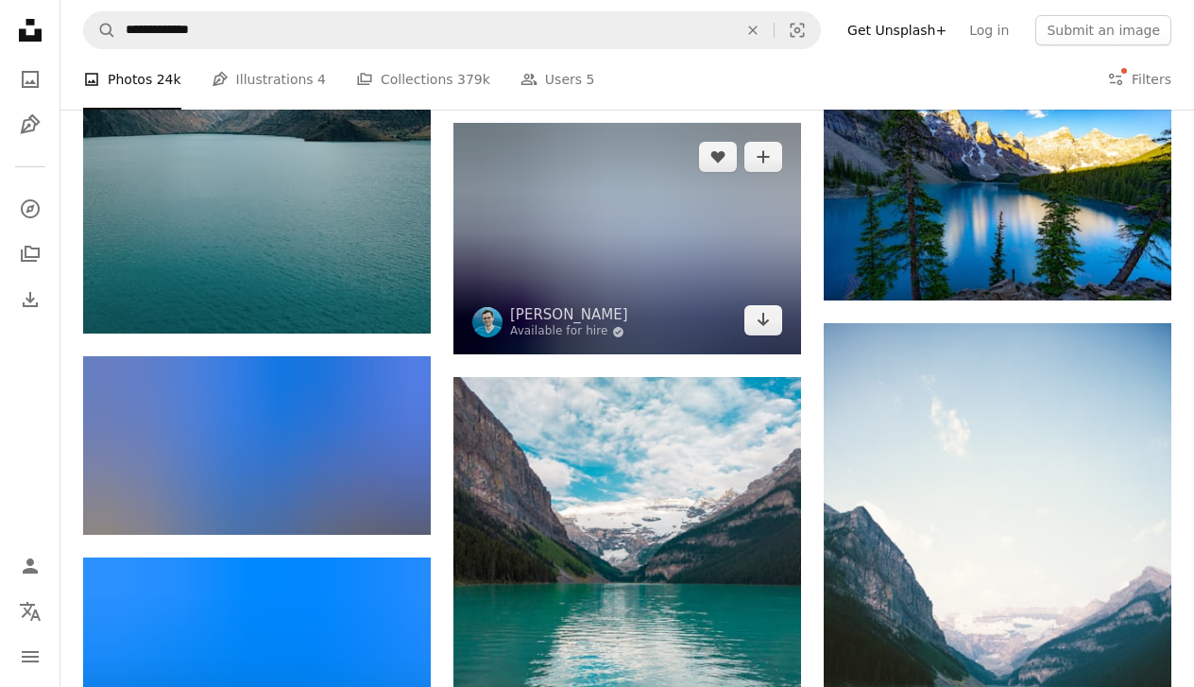
scroll to position [1648, 0]
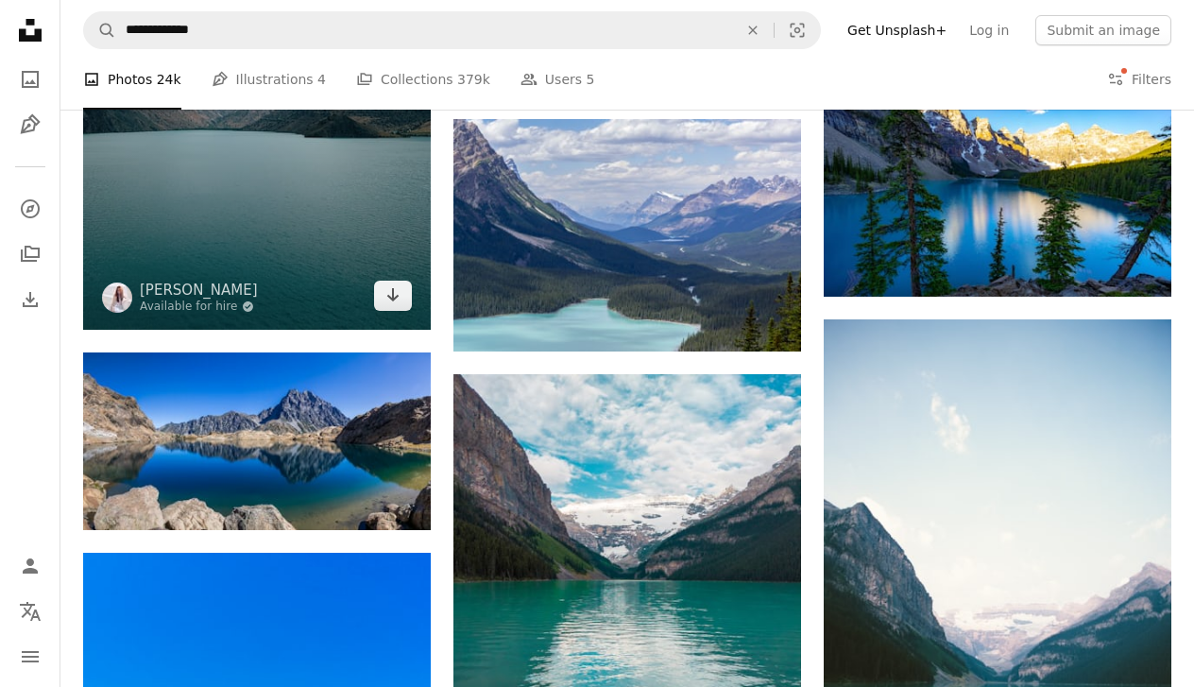
click at [354, 184] on img at bounding box center [257, 97] width 348 height 463
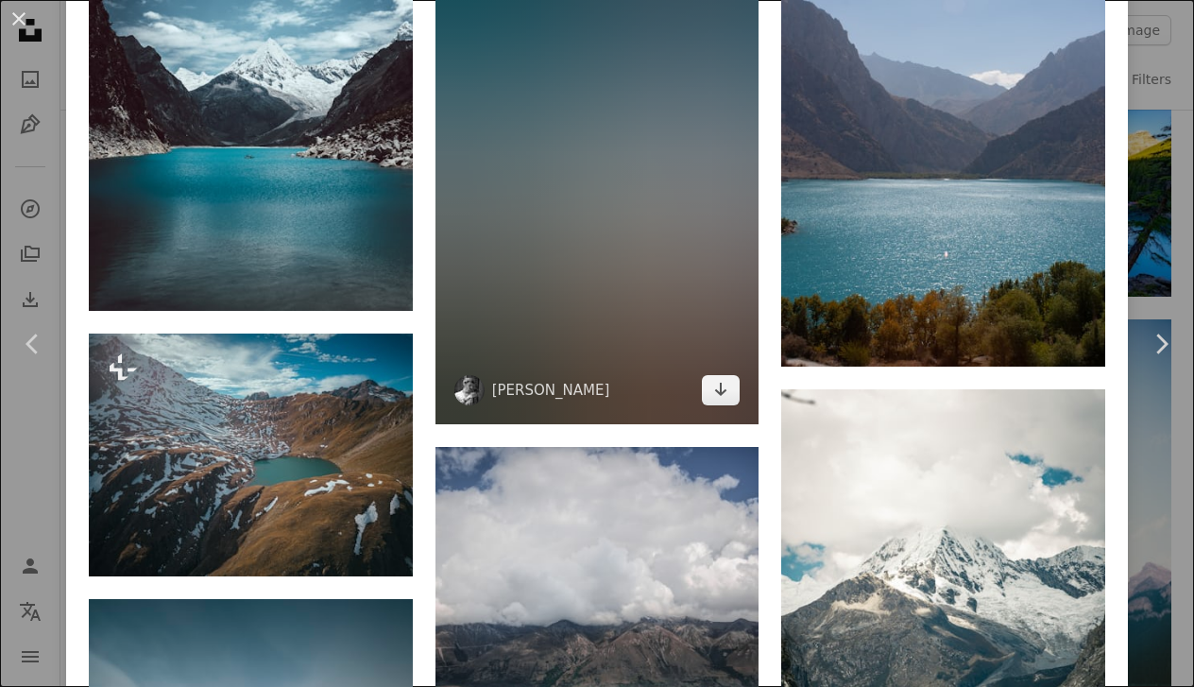
scroll to position [2441, 0]
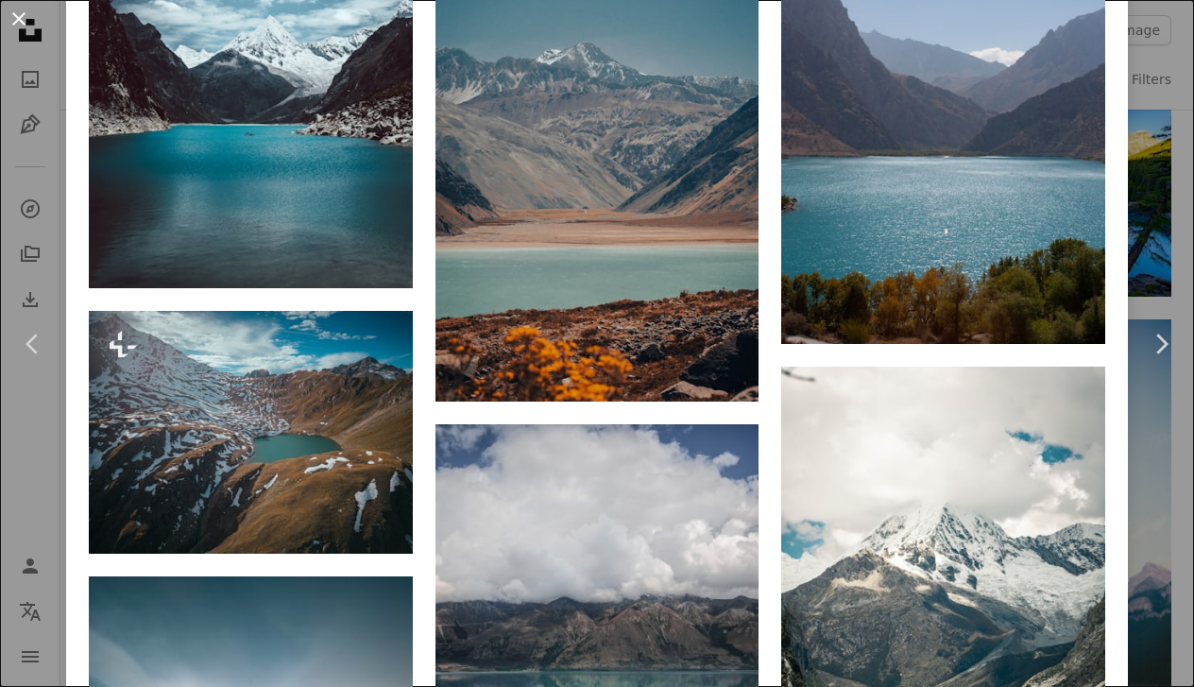
click at [19, 16] on button "An X shape" at bounding box center [19, 19] width 23 height 23
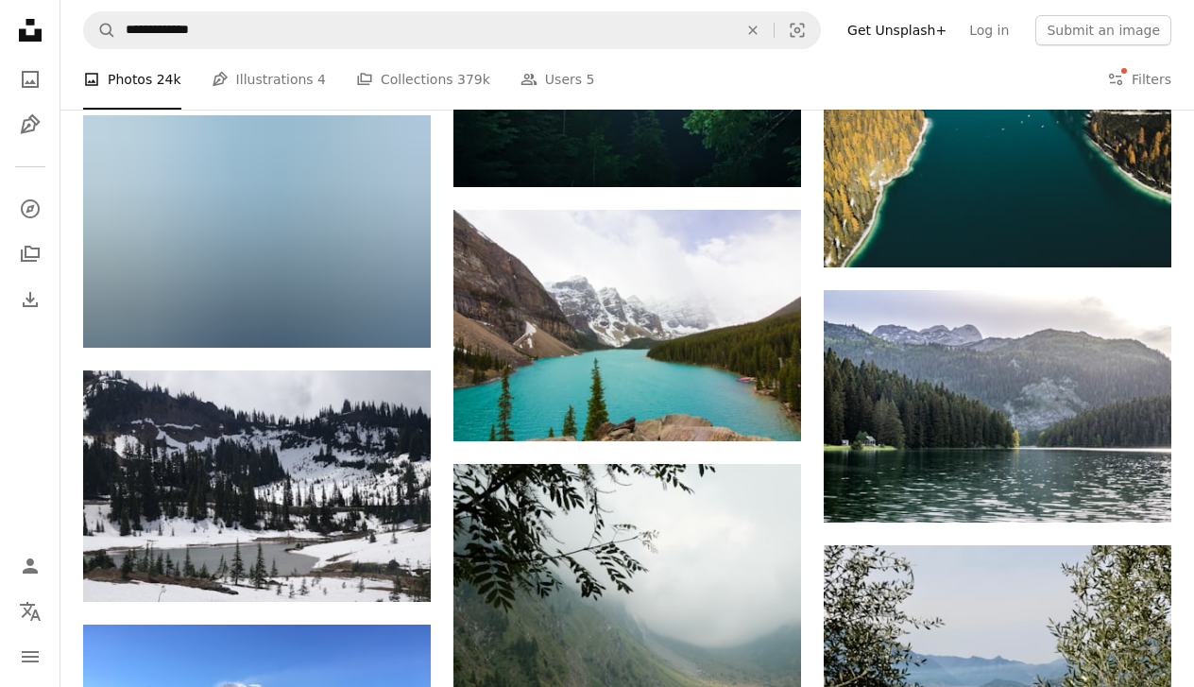
scroll to position [6591, 0]
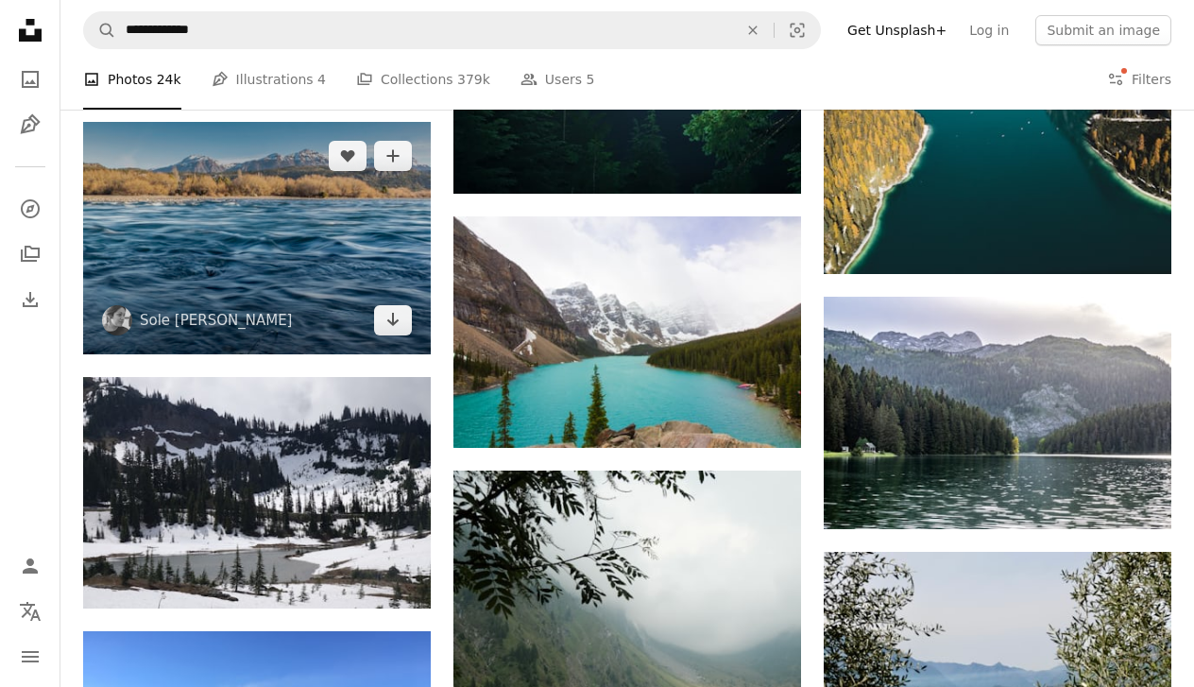
click at [259, 255] on img at bounding box center [257, 238] width 348 height 232
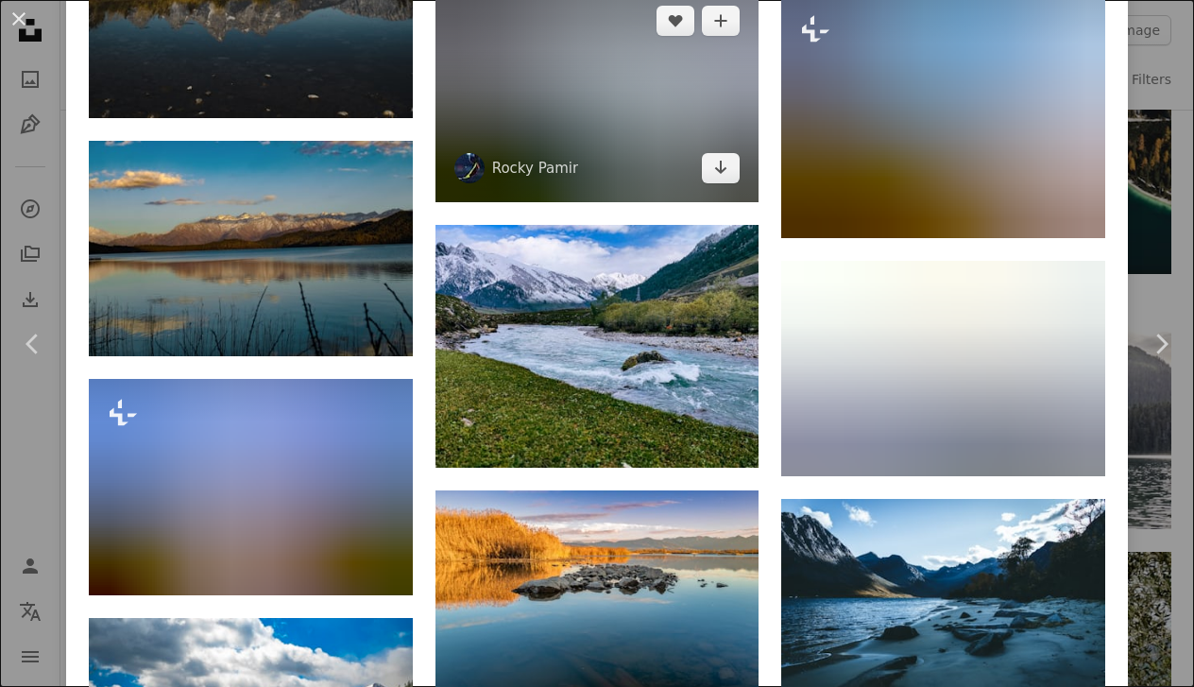
scroll to position [3198, 0]
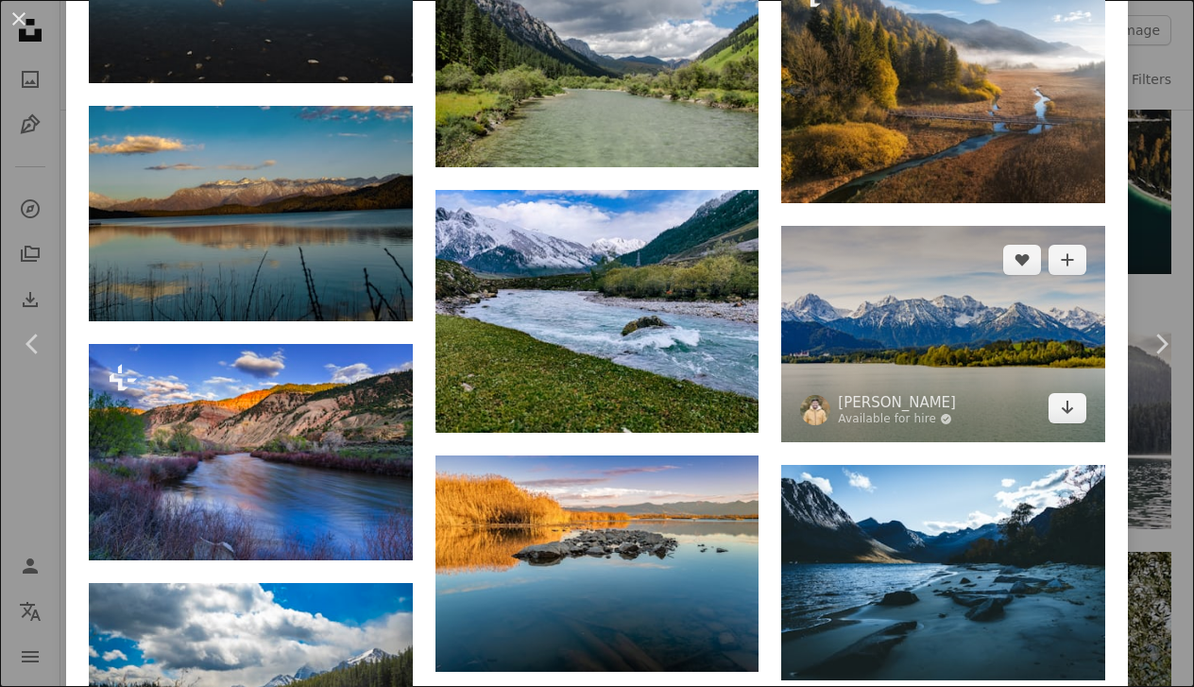
click at [860, 366] on img at bounding box center [943, 334] width 324 height 216
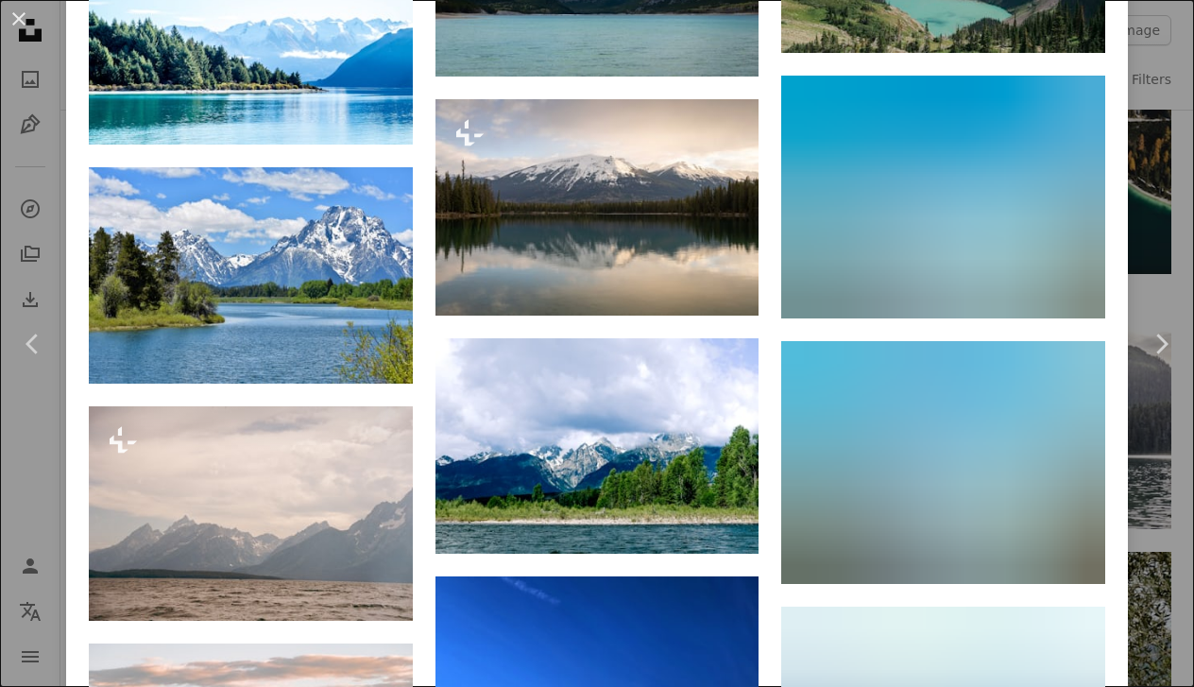
scroll to position [2392, 0]
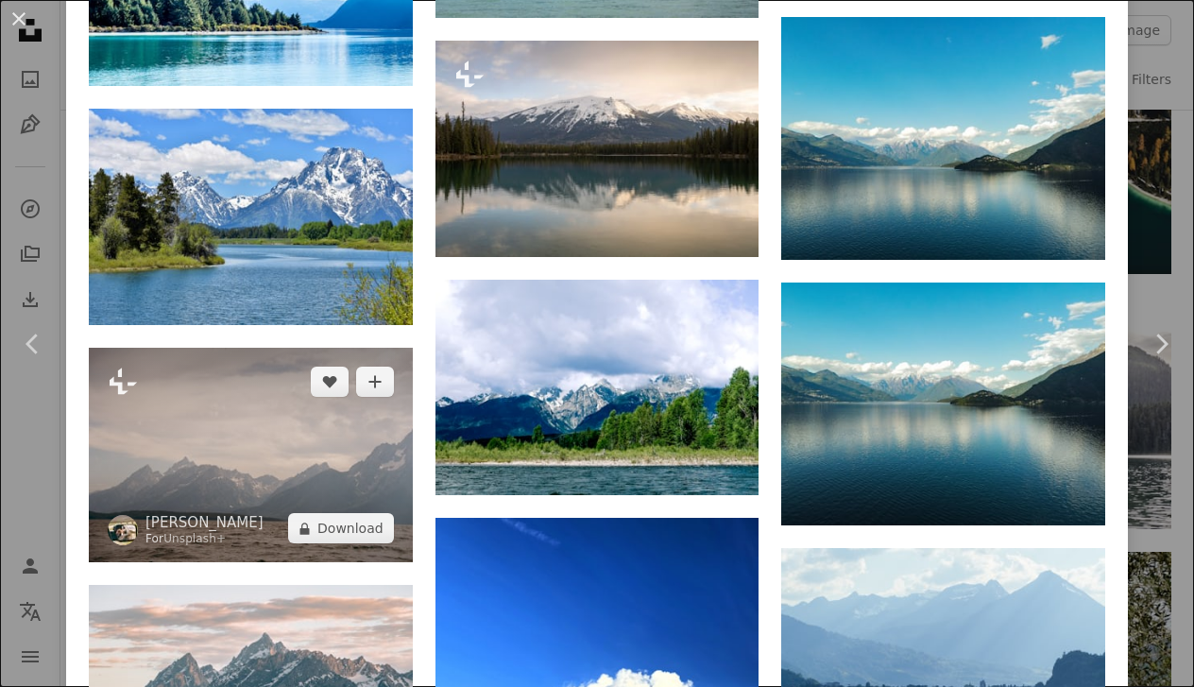
click at [346, 396] on img at bounding box center [251, 455] width 324 height 214
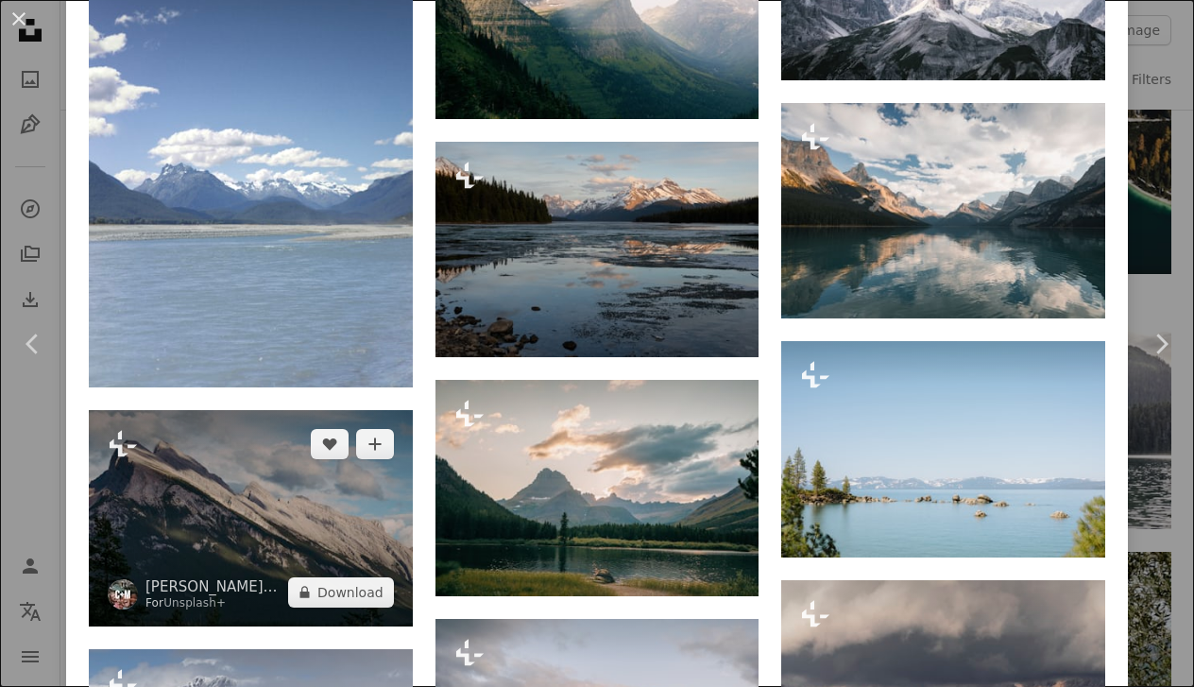
scroll to position [2901, 0]
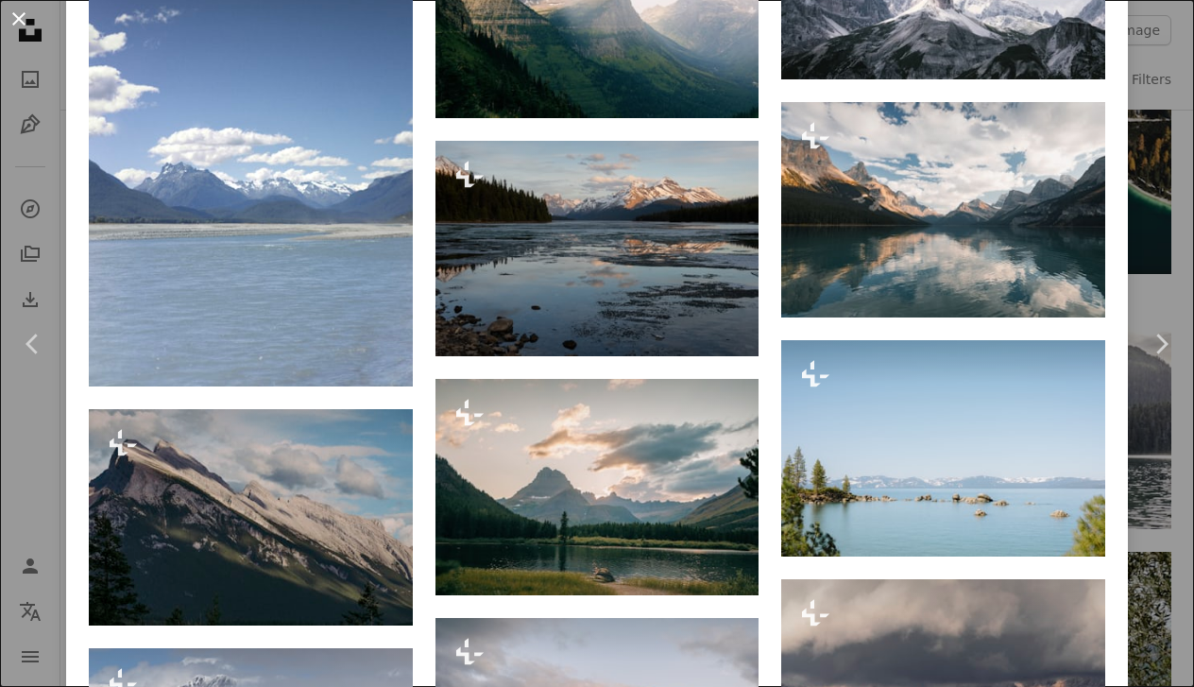
click at [20, 20] on button "An X shape" at bounding box center [19, 19] width 23 height 23
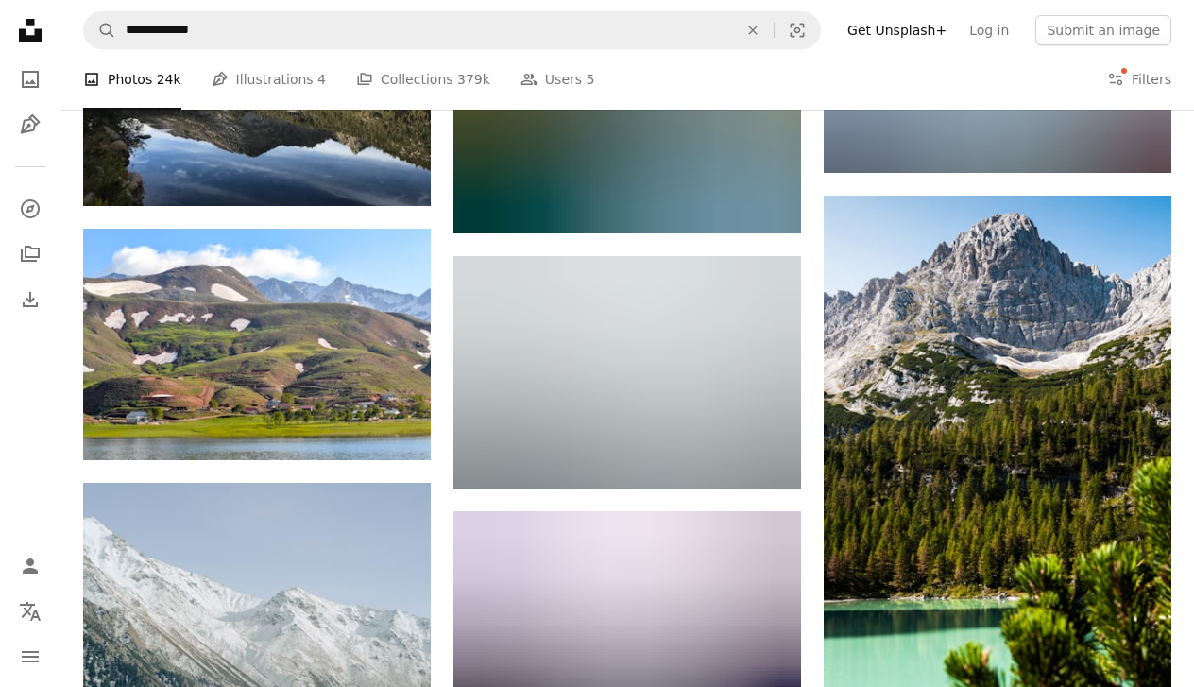
scroll to position [13819, 0]
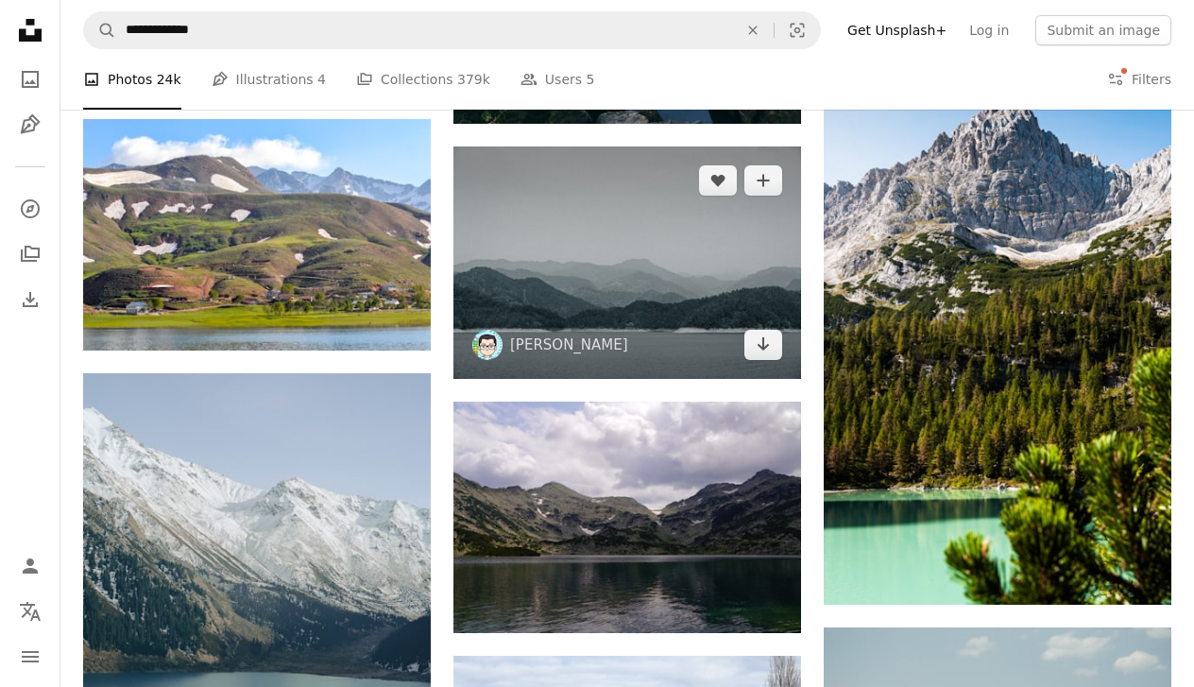
click at [523, 302] on img at bounding box center [627, 262] width 348 height 232
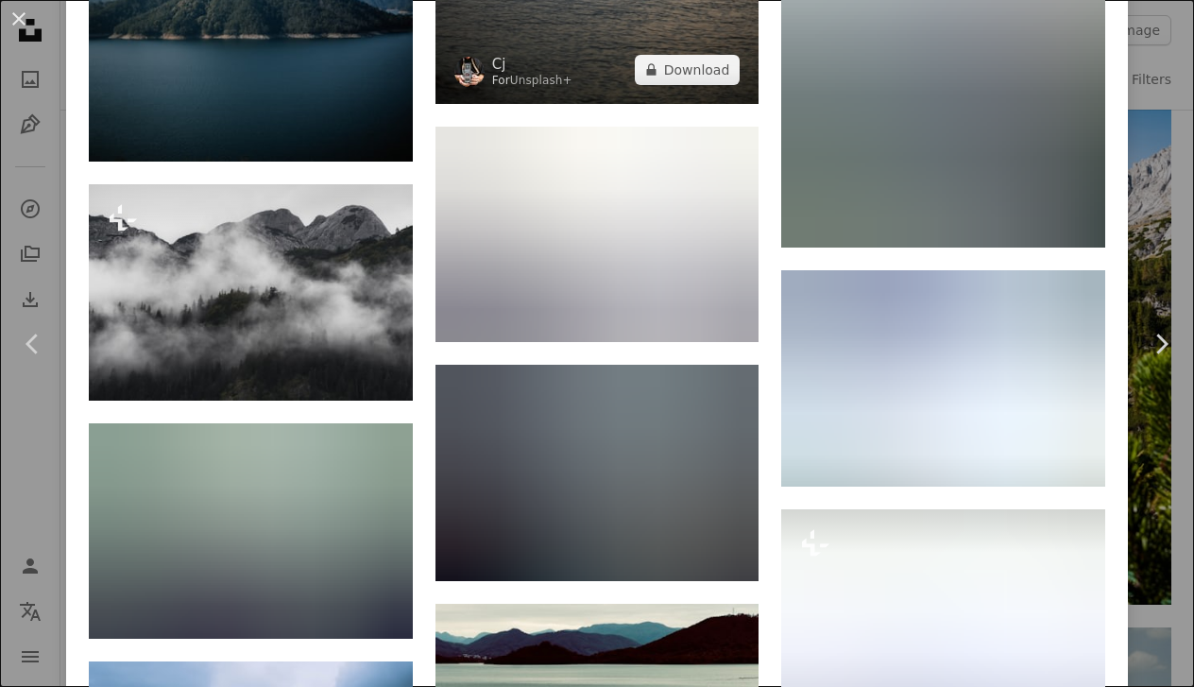
scroll to position [2606, 0]
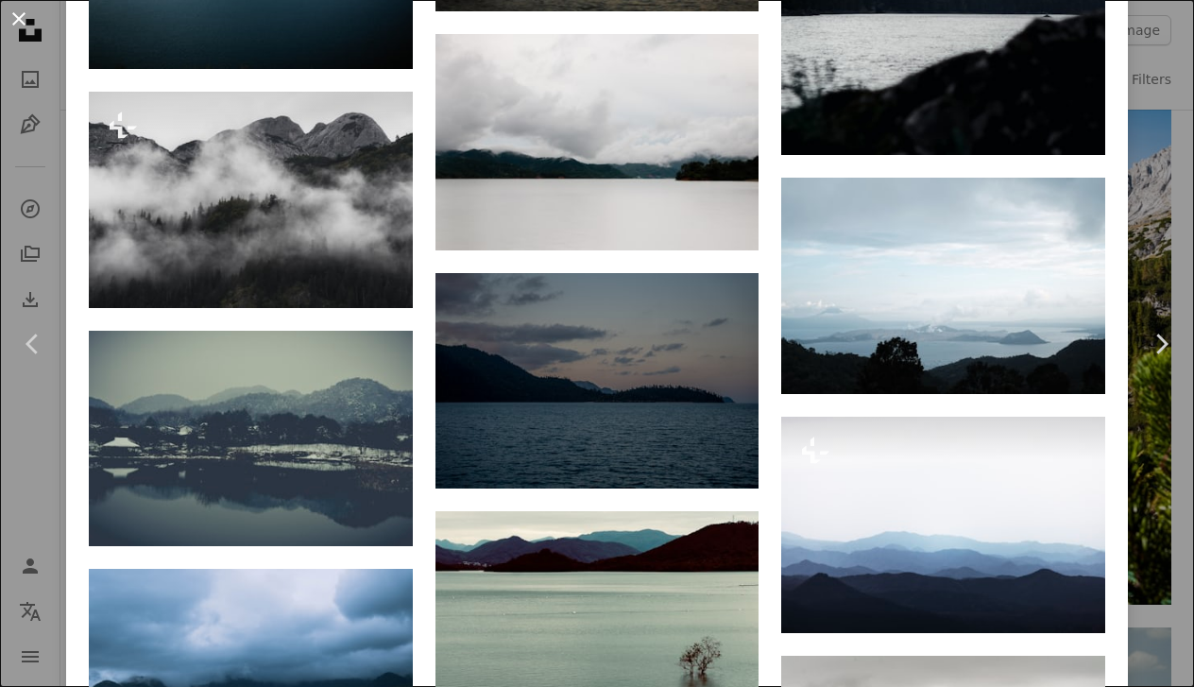
click at [28, 23] on button "An X shape" at bounding box center [19, 19] width 23 height 23
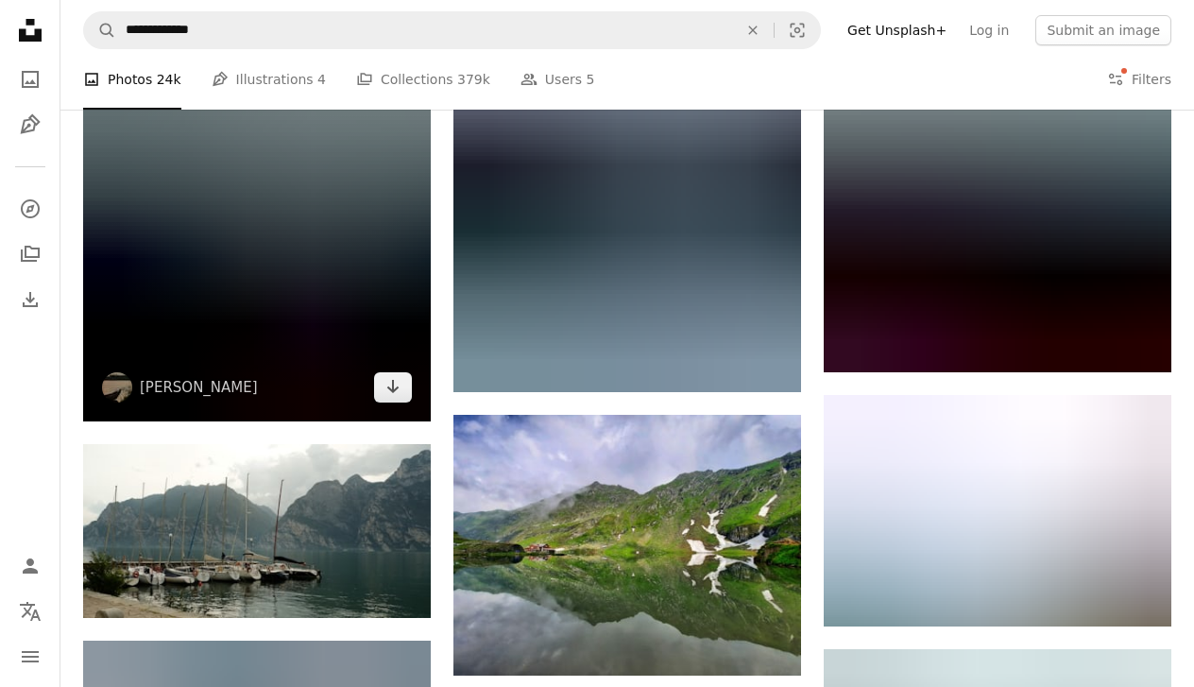
scroll to position [20473, 0]
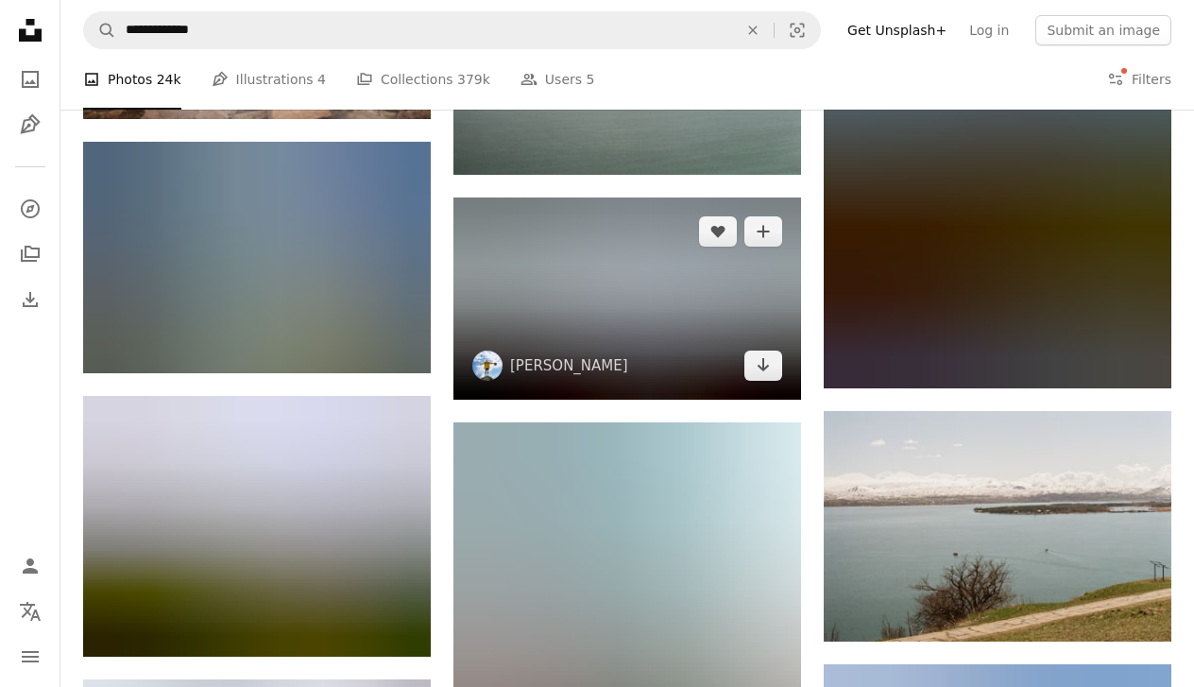
scroll to position [21292, 0]
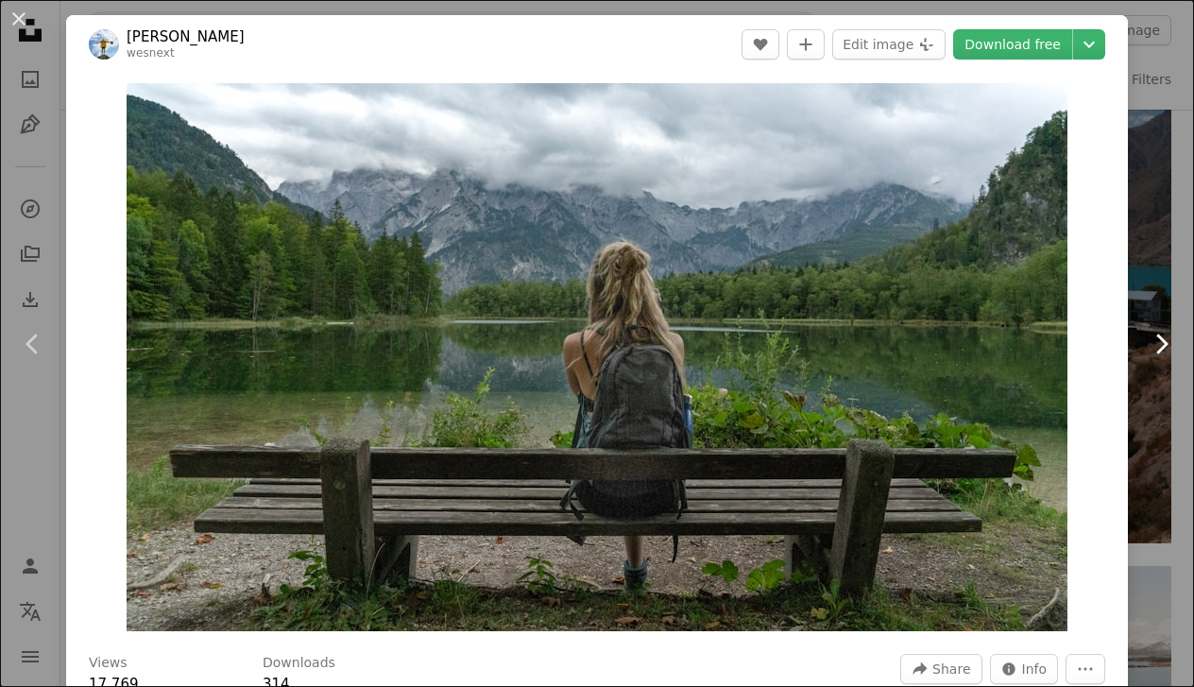
click at [1170, 346] on icon "Chevron right" at bounding box center [1161, 344] width 30 height 30
click at [1168, 353] on icon "Chevron right" at bounding box center [1161, 344] width 30 height 30
click at [1164, 348] on icon at bounding box center [1162, 343] width 12 height 20
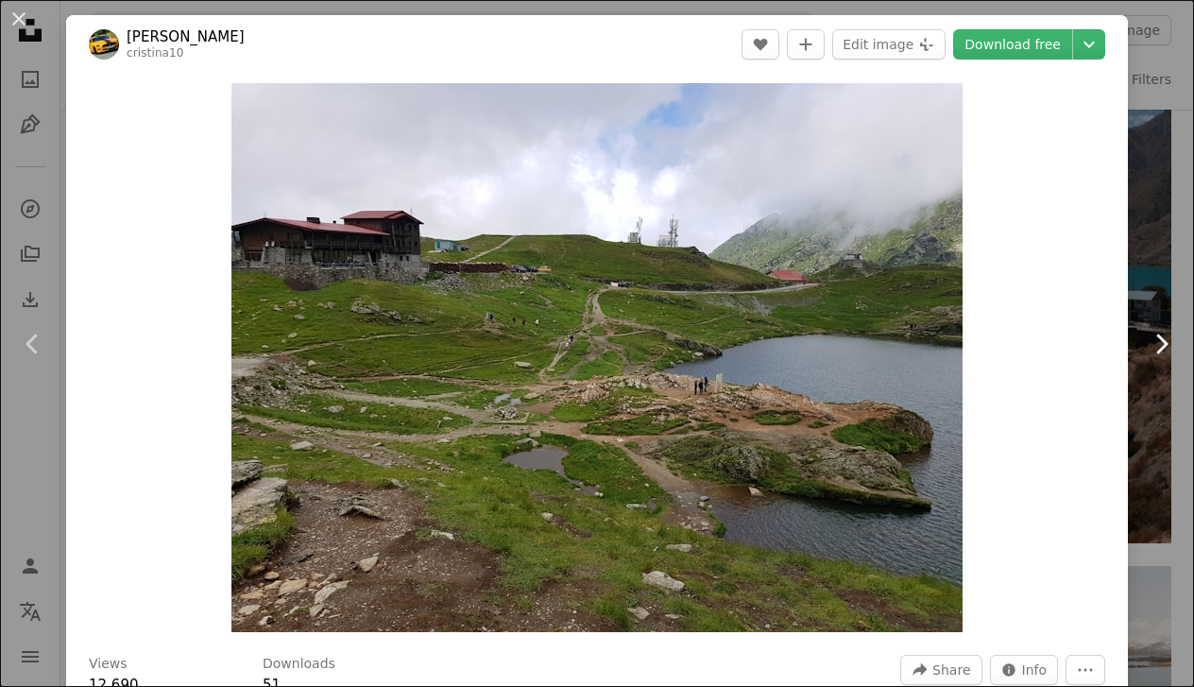
click at [1154, 260] on link "Chevron right" at bounding box center [1161, 343] width 66 height 181
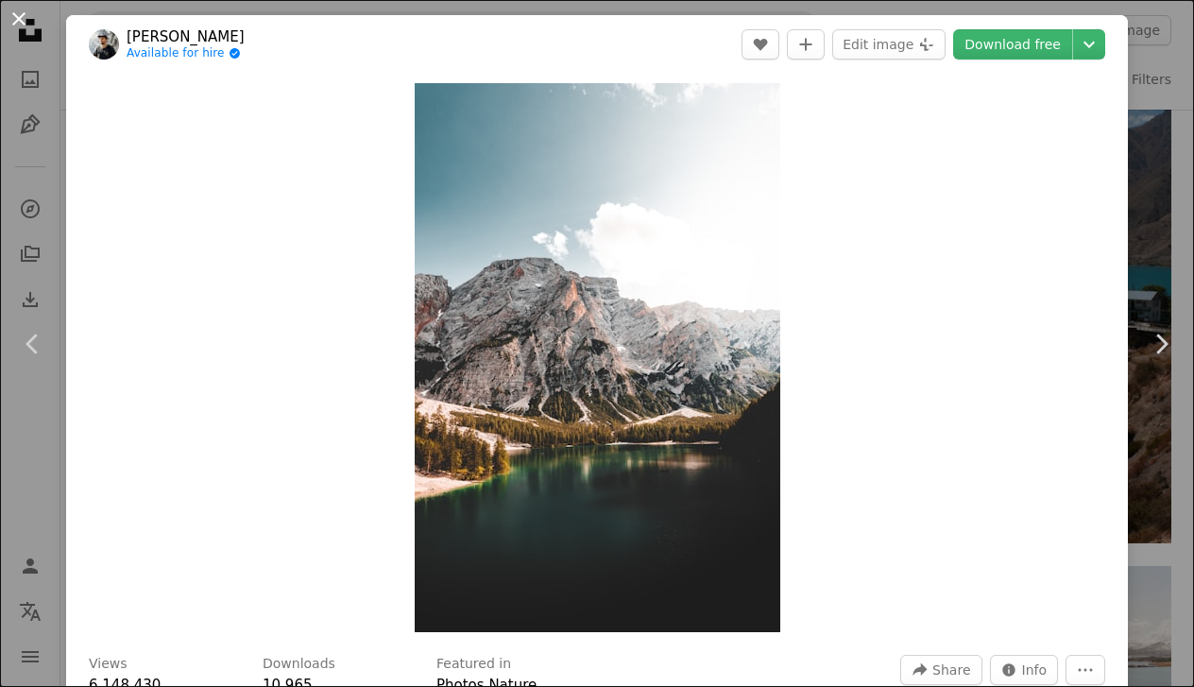
click at [13, 22] on button "An X shape" at bounding box center [19, 19] width 23 height 23
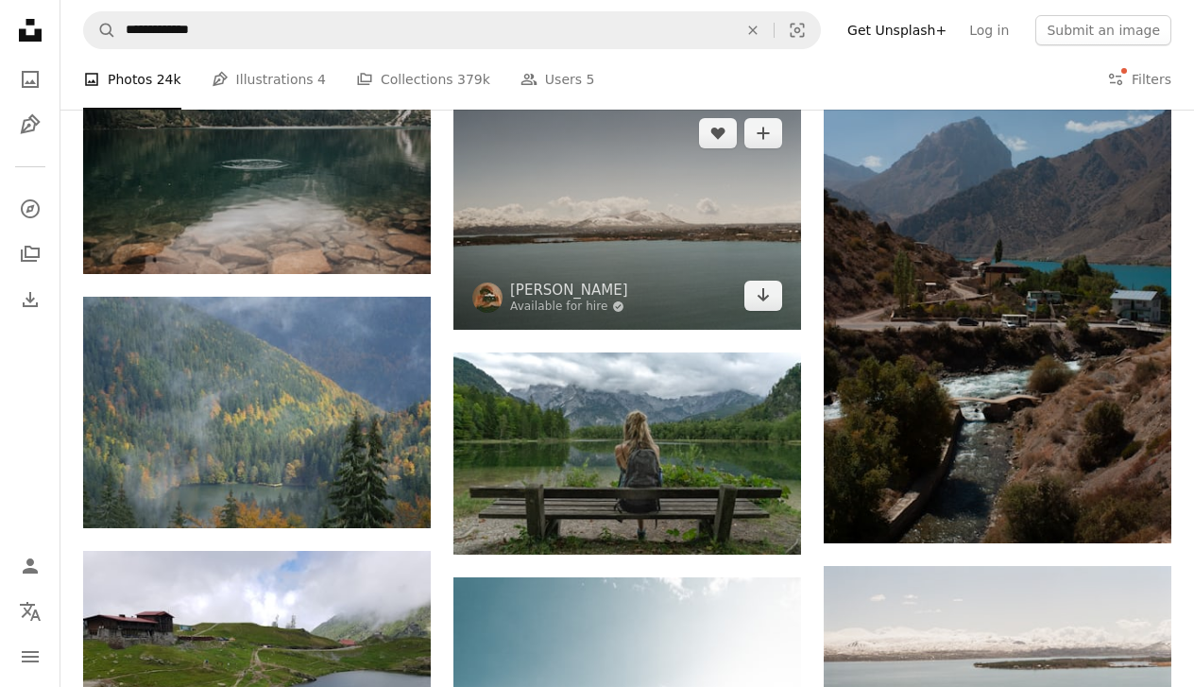
click at [568, 271] on img at bounding box center [627, 214] width 348 height 230
click at [582, 212] on img at bounding box center [627, 214] width 348 height 230
click at [572, 228] on img at bounding box center [627, 214] width 348 height 230
click at [624, 230] on img at bounding box center [627, 214] width 348 height 230
click at [580, 215] on img at bounding box center [627, 214] width 348 height 230
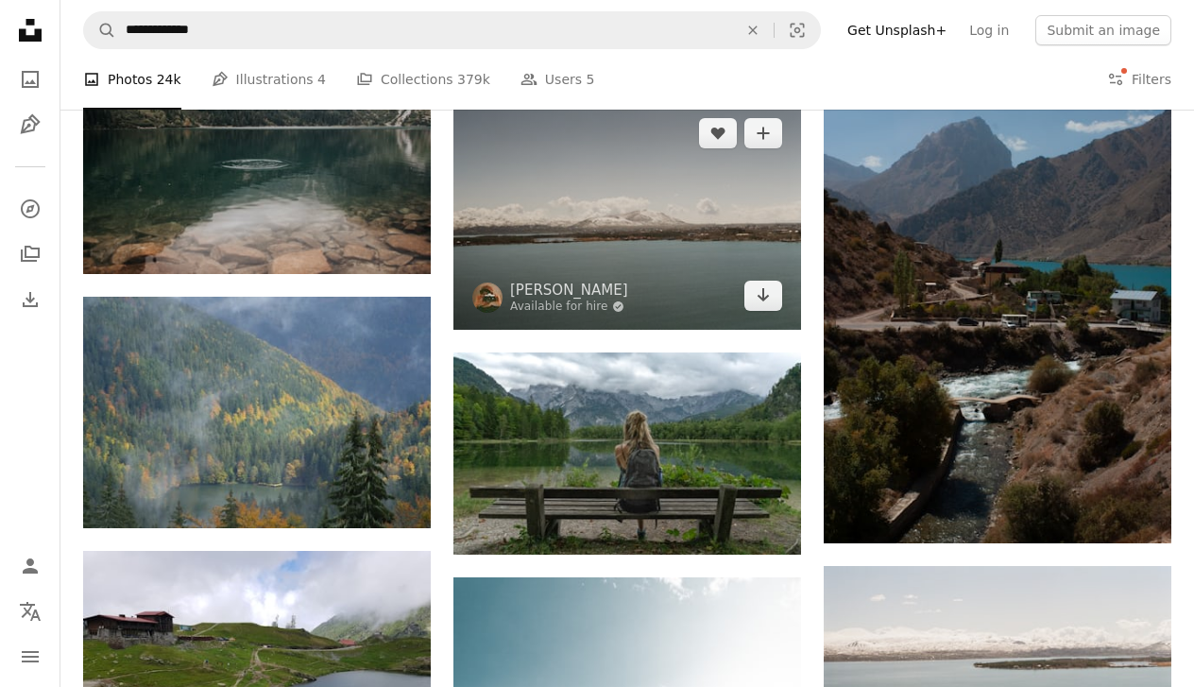
scroll to position [21232, 0]
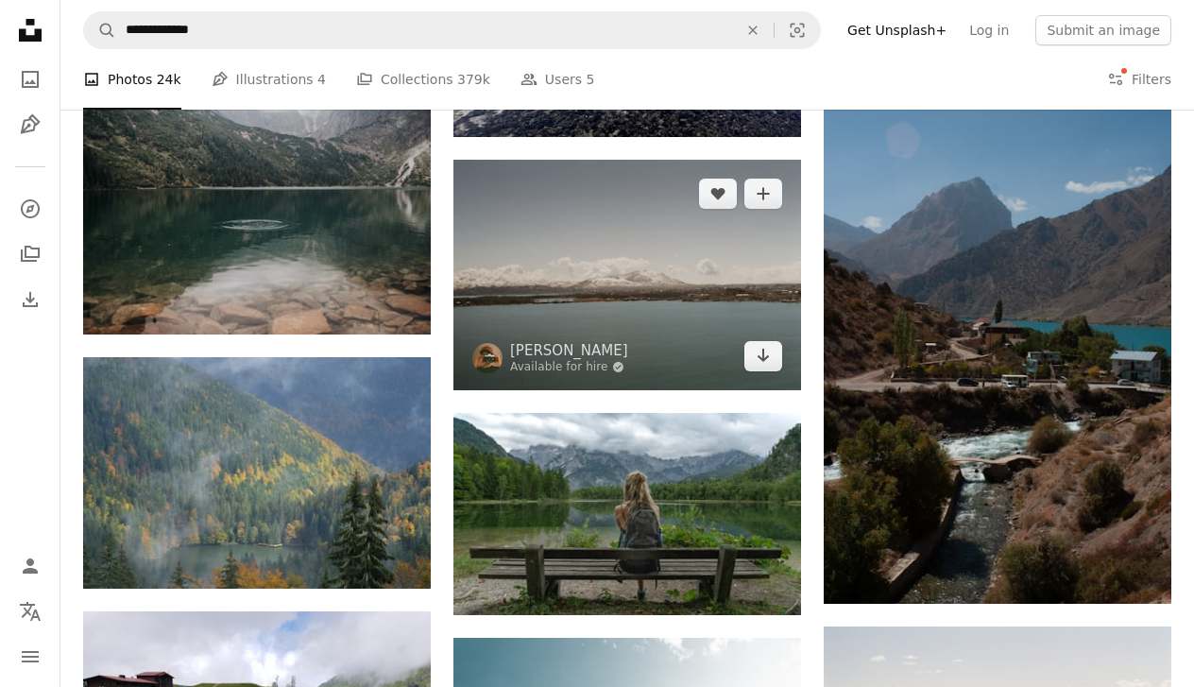
click at [636, 250] on img at bounding box center [627, 275] width 348 height 230
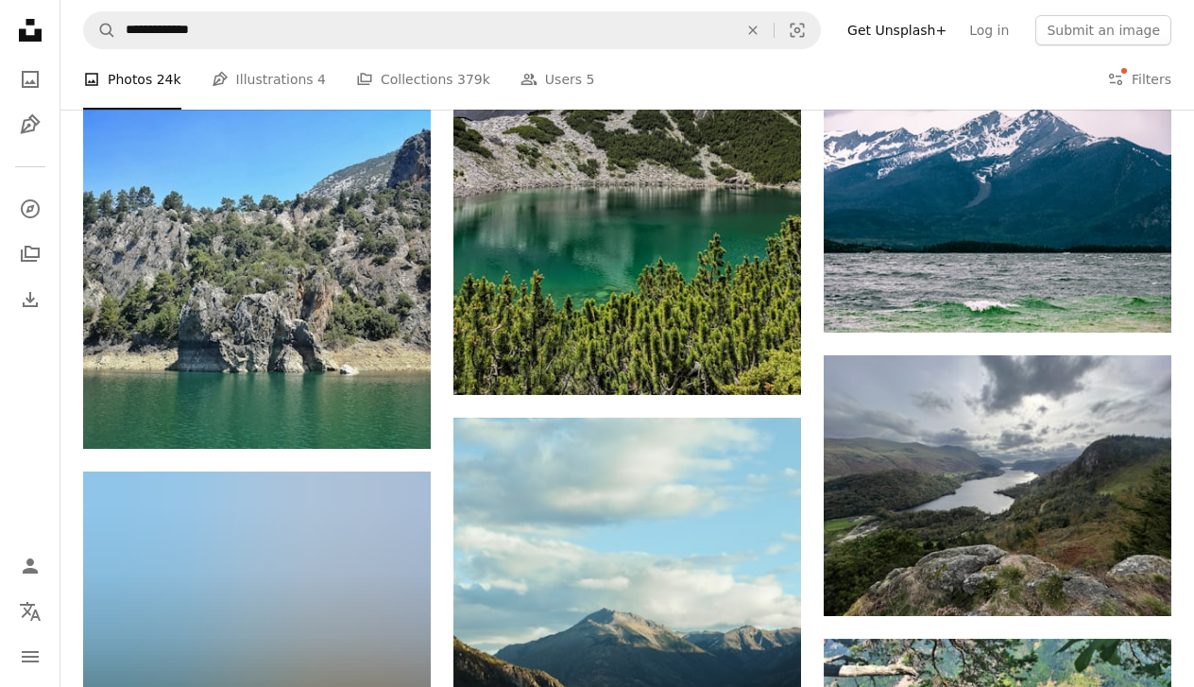
scroll to position [27048, 0]
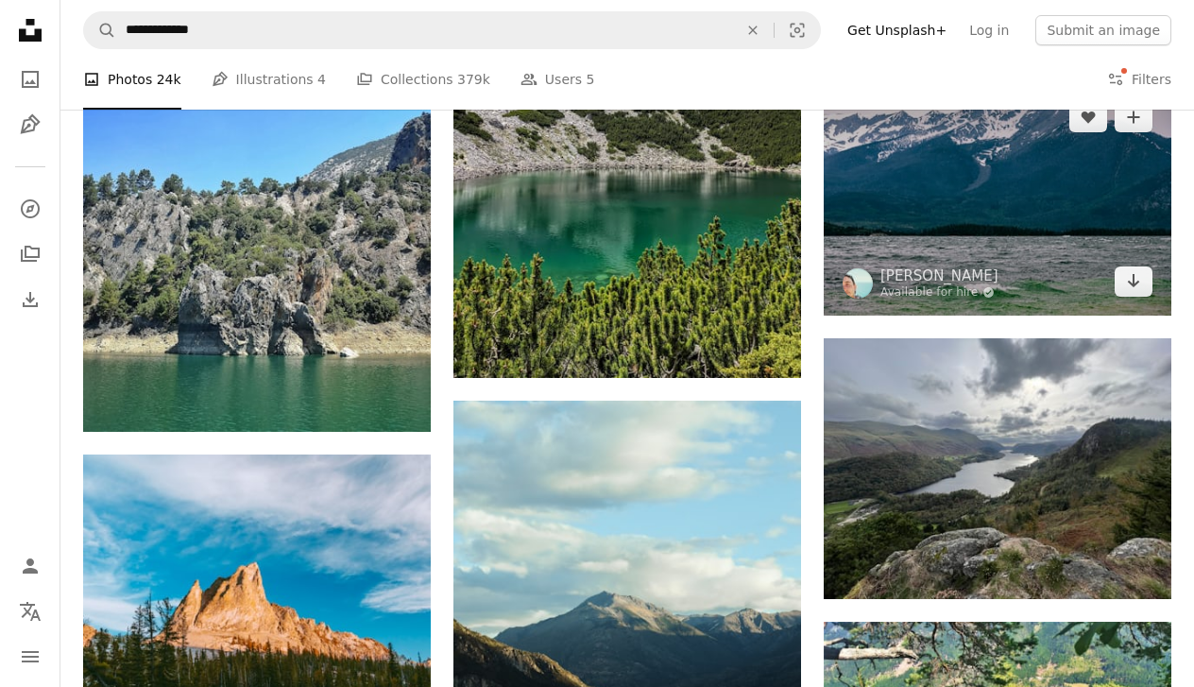
click at [931, 264] on img at bounding box center [998, 199] width 348 height 232
click at [938, 243] on img at bounding box center [998, 199] width 348 height 232
click at [961, 265] on img at bounding box center [998, 199] width 348 height 232
click at [959, 246] on img at bounding box center [998, 199] width 348 height 232
click at [1131, 292] on icon "Arrow pointing down" at bounding box center [1133, 280] width 15 height 23
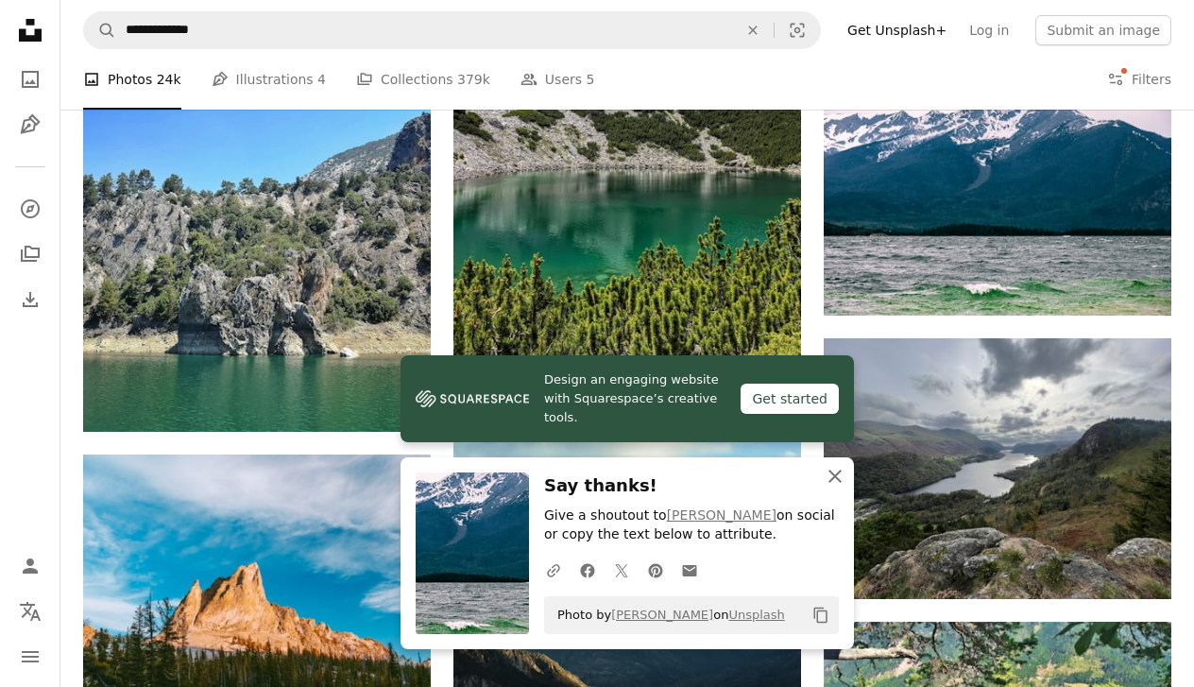
click at [836, 470] on icon "An X shape" at bounding box center [835, 476] width 23 height 23
